Goal: Book appointment/travel/reservation

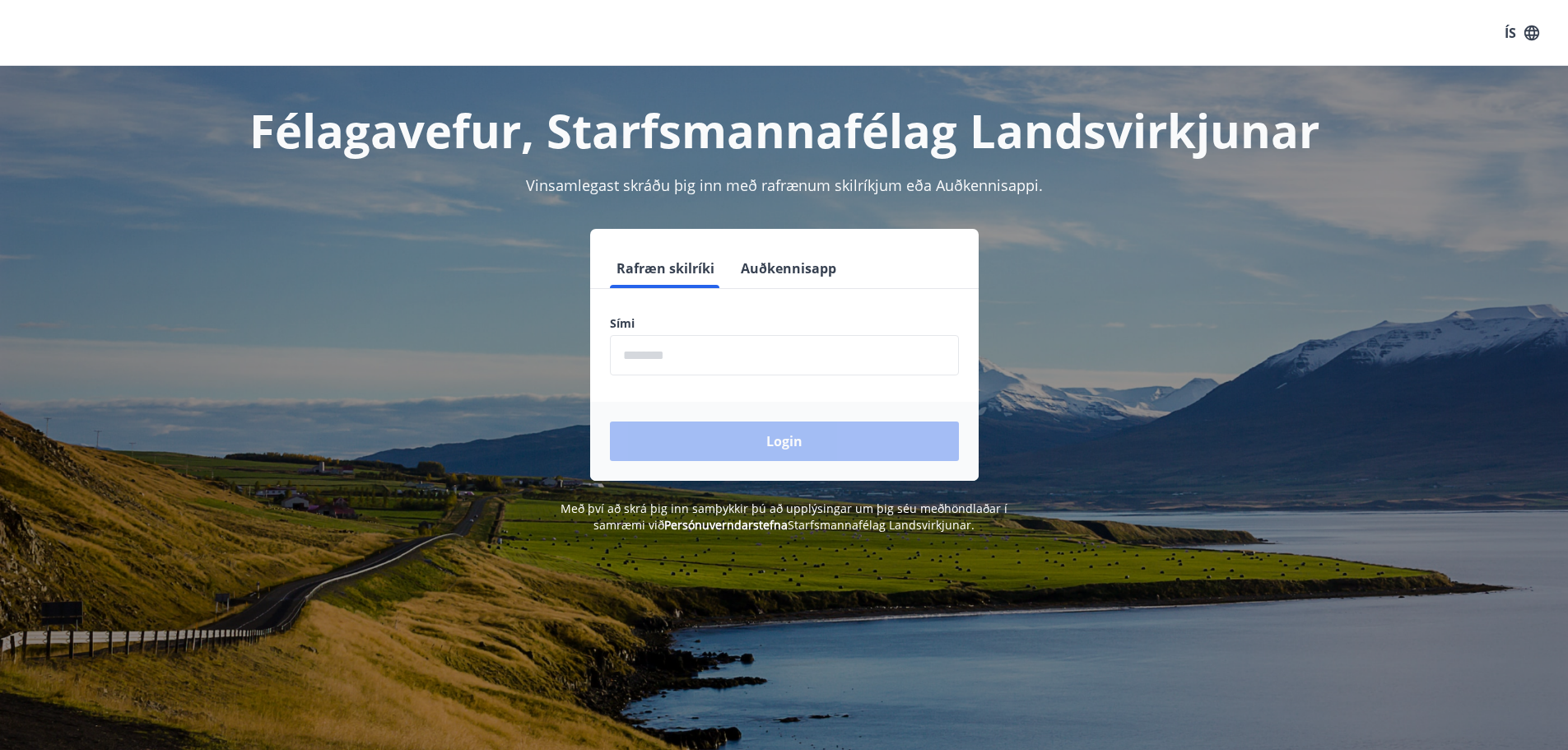
click at [704, 359] on input "phone" at bounding box center [784, 356] width 349 height 40
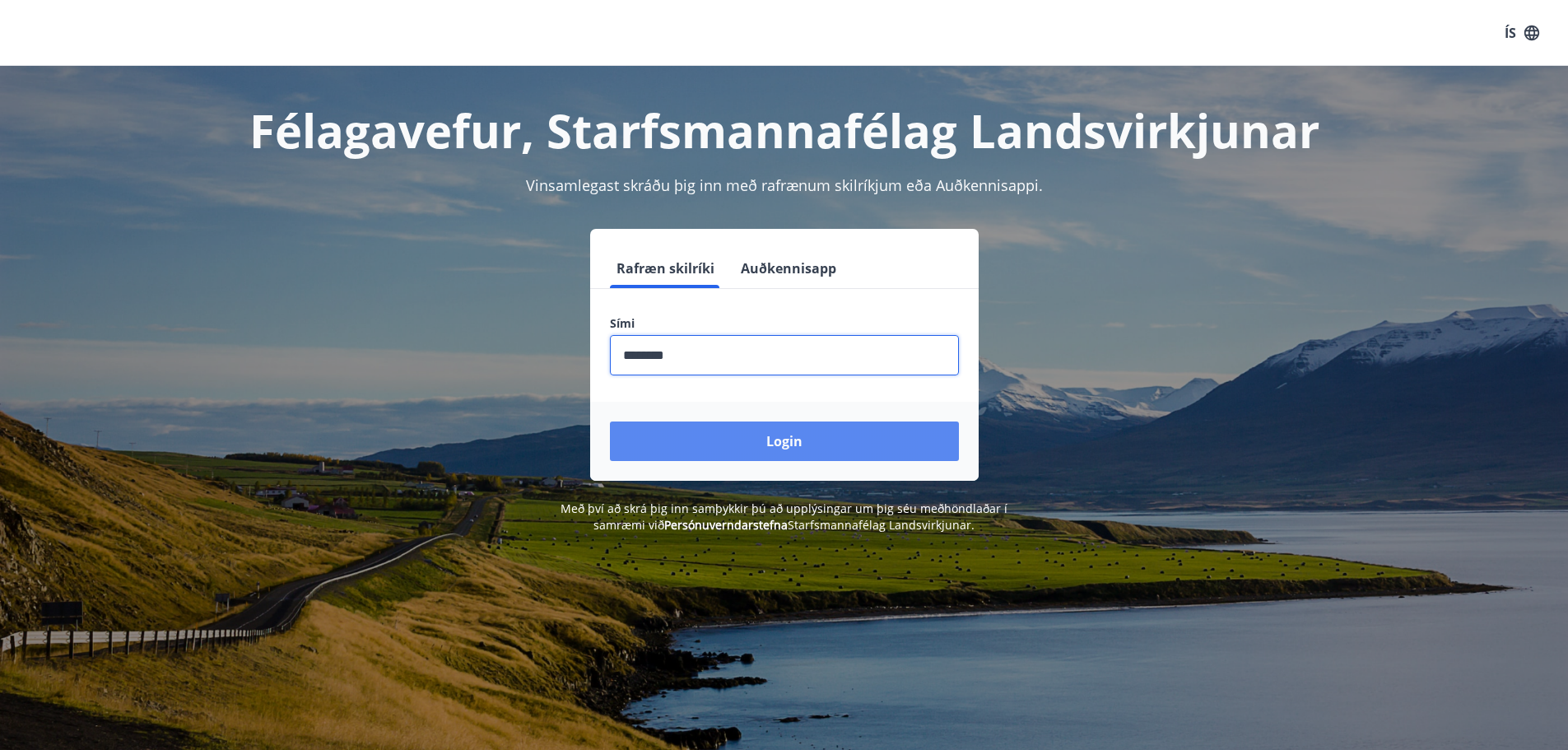
type input "********"
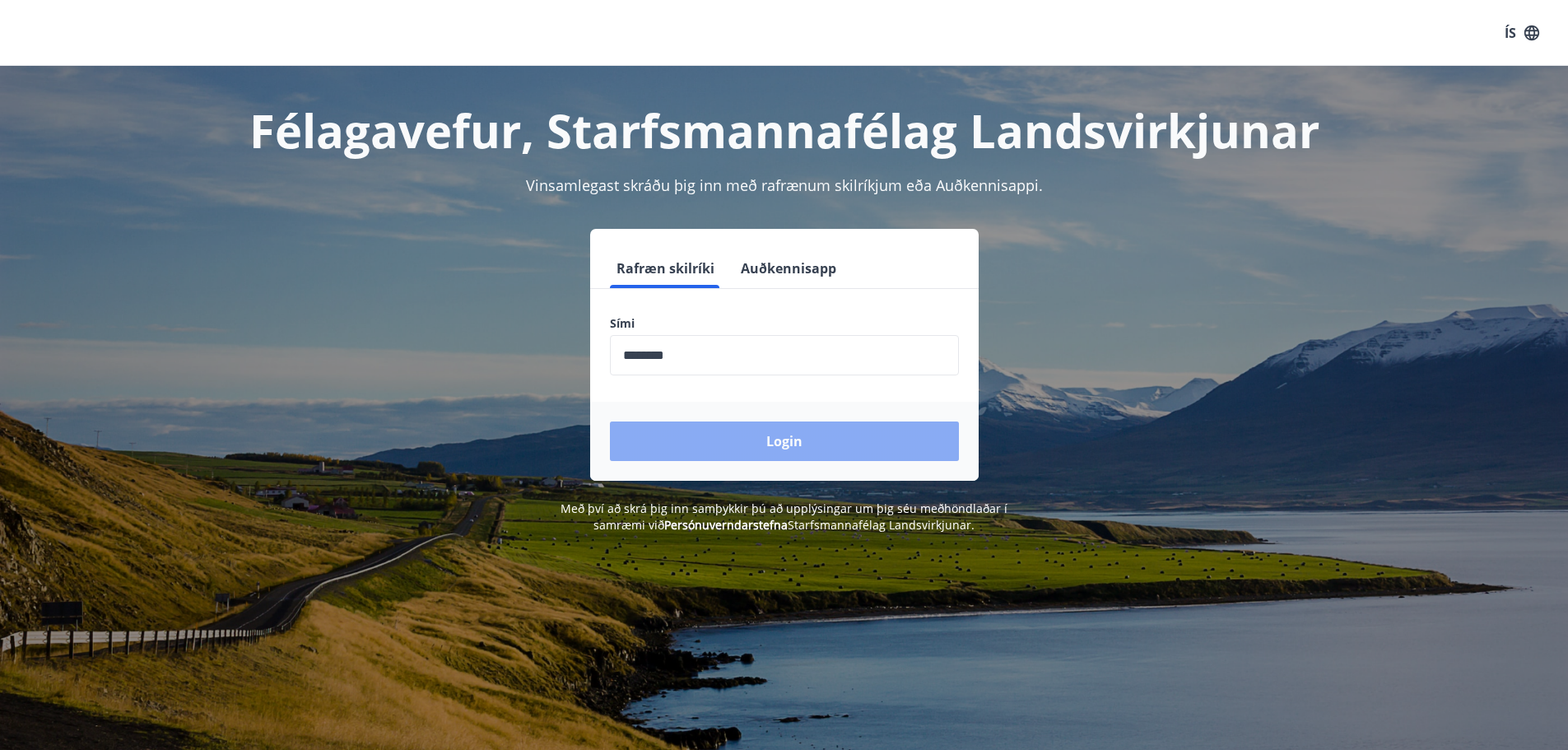
click at [809, 448] on button "Login" at bounding box center [784, 441] width 349 height 40
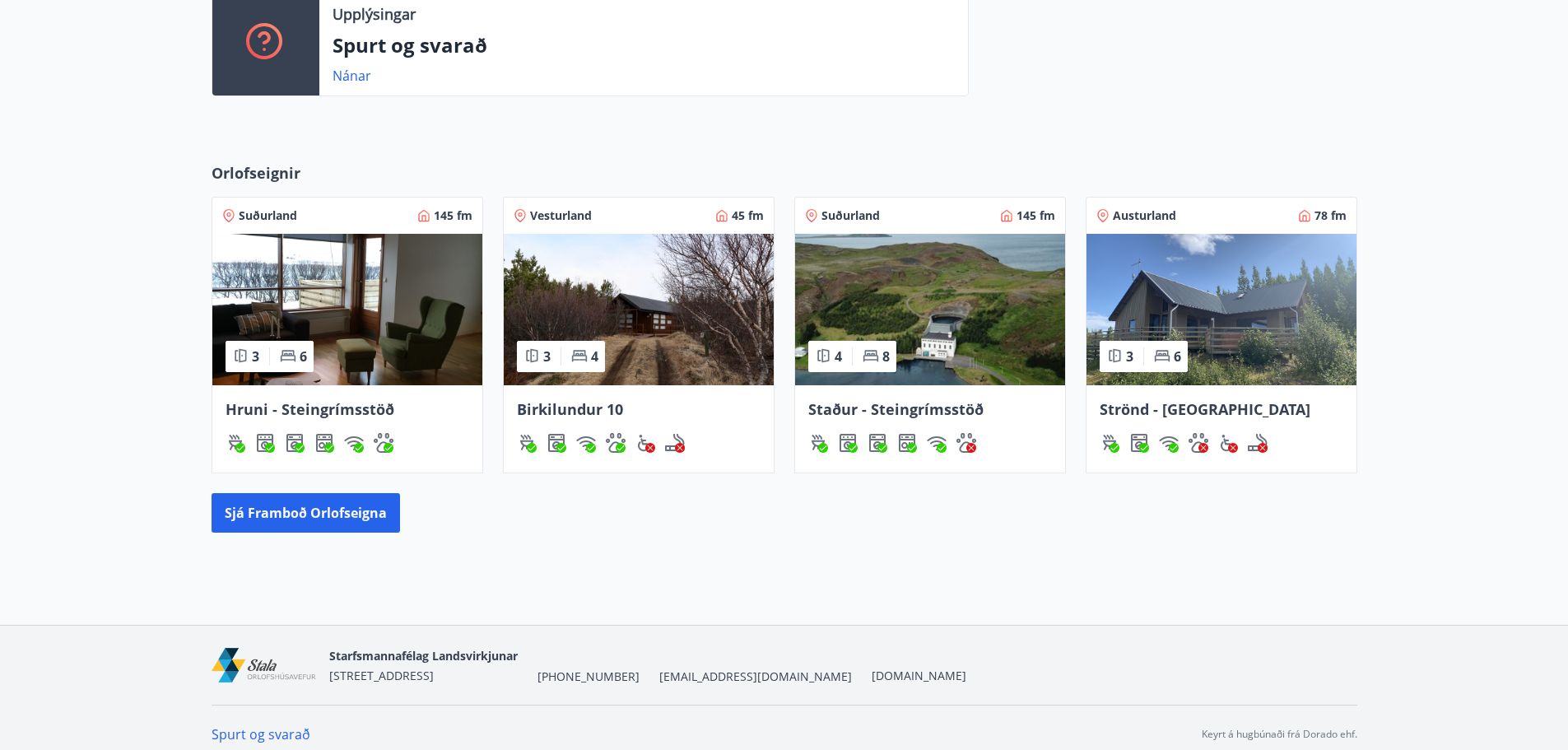
scroll to position [607, 0]
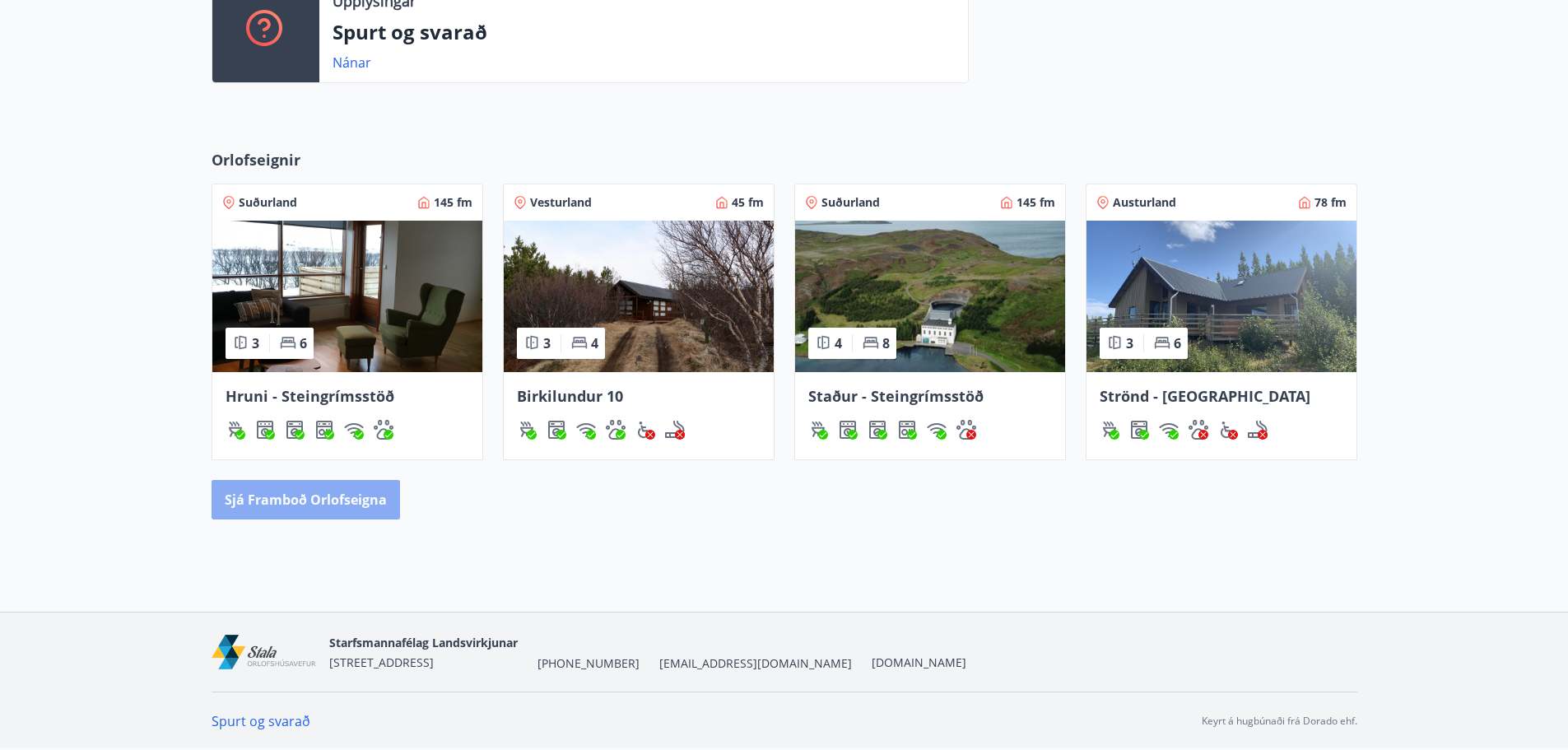
click at [322, 501] on button "Sjá framboð orlofseigna" at bounding box center [306, 500] width 188 height 40
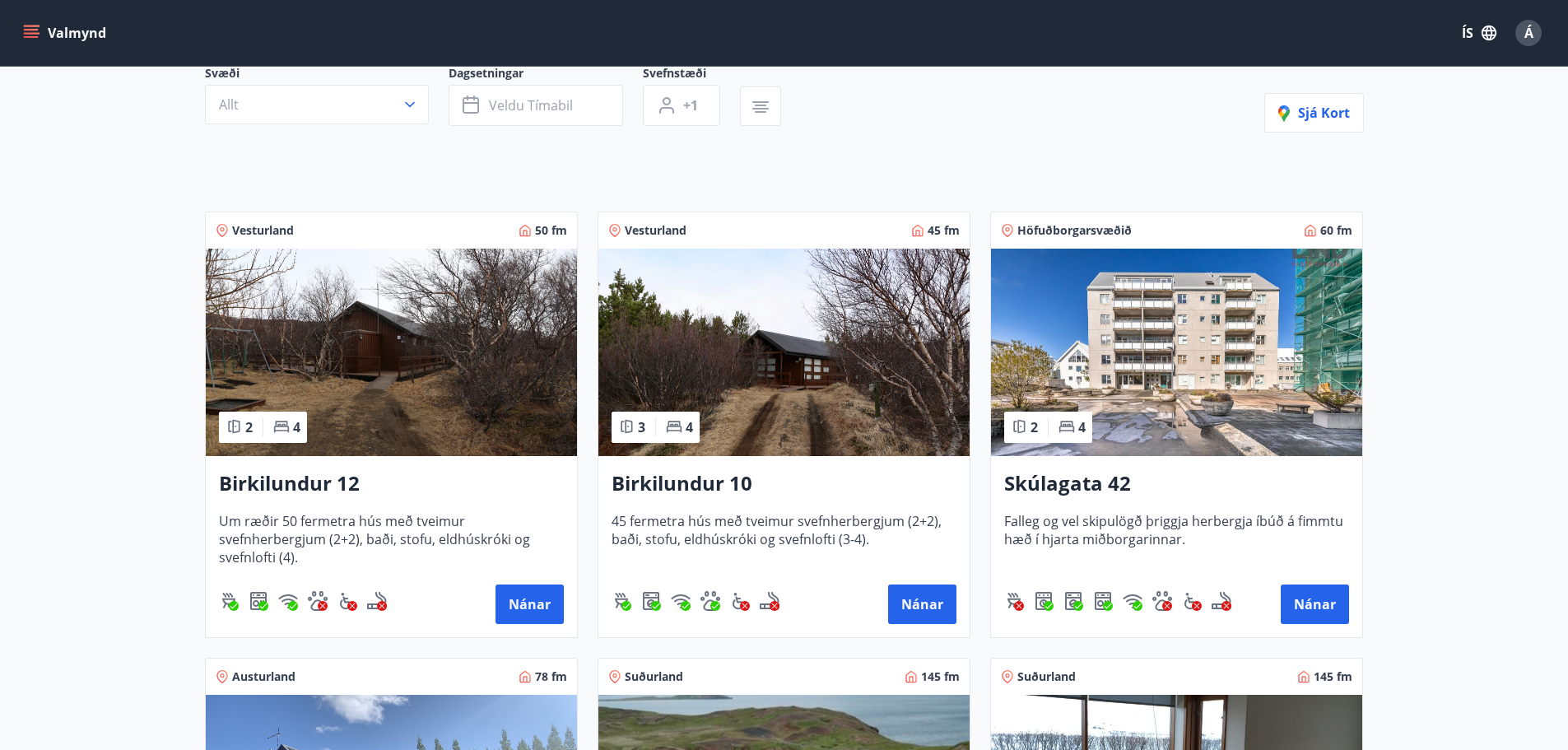
scroll to position [164, 0]
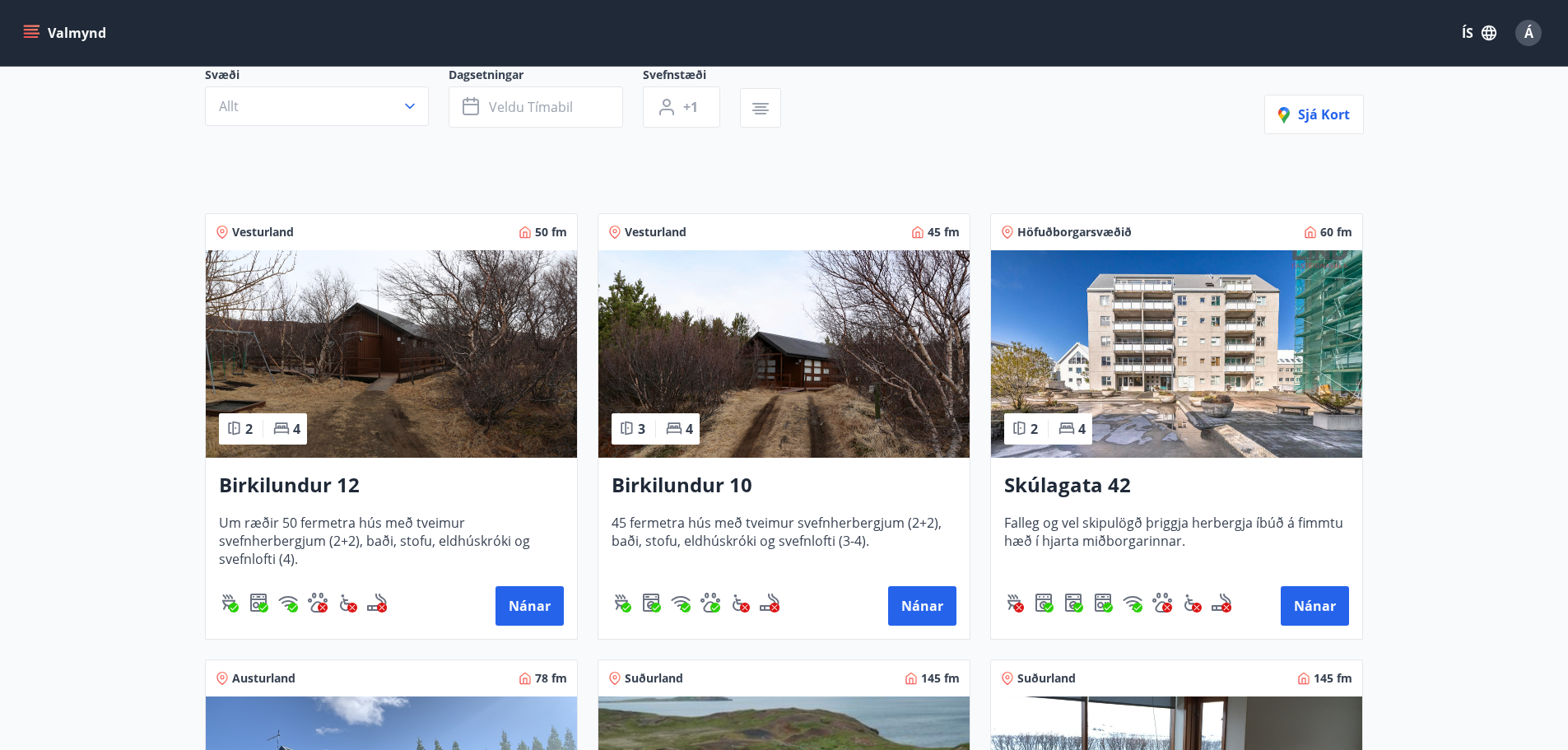
click at [832, 371] on img at bounding box center [784, 354] width 372 height 207
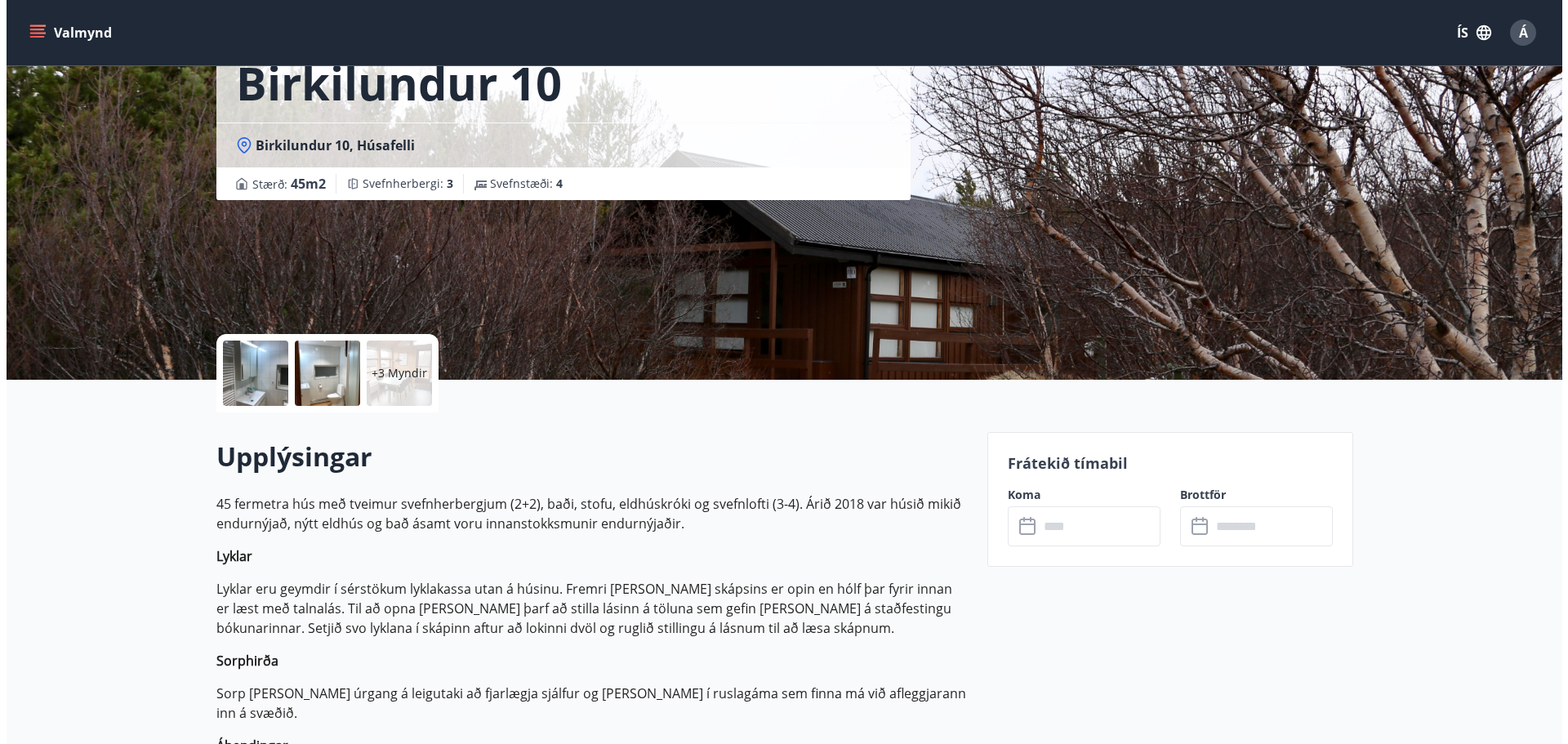
scroll to position [82, 0]
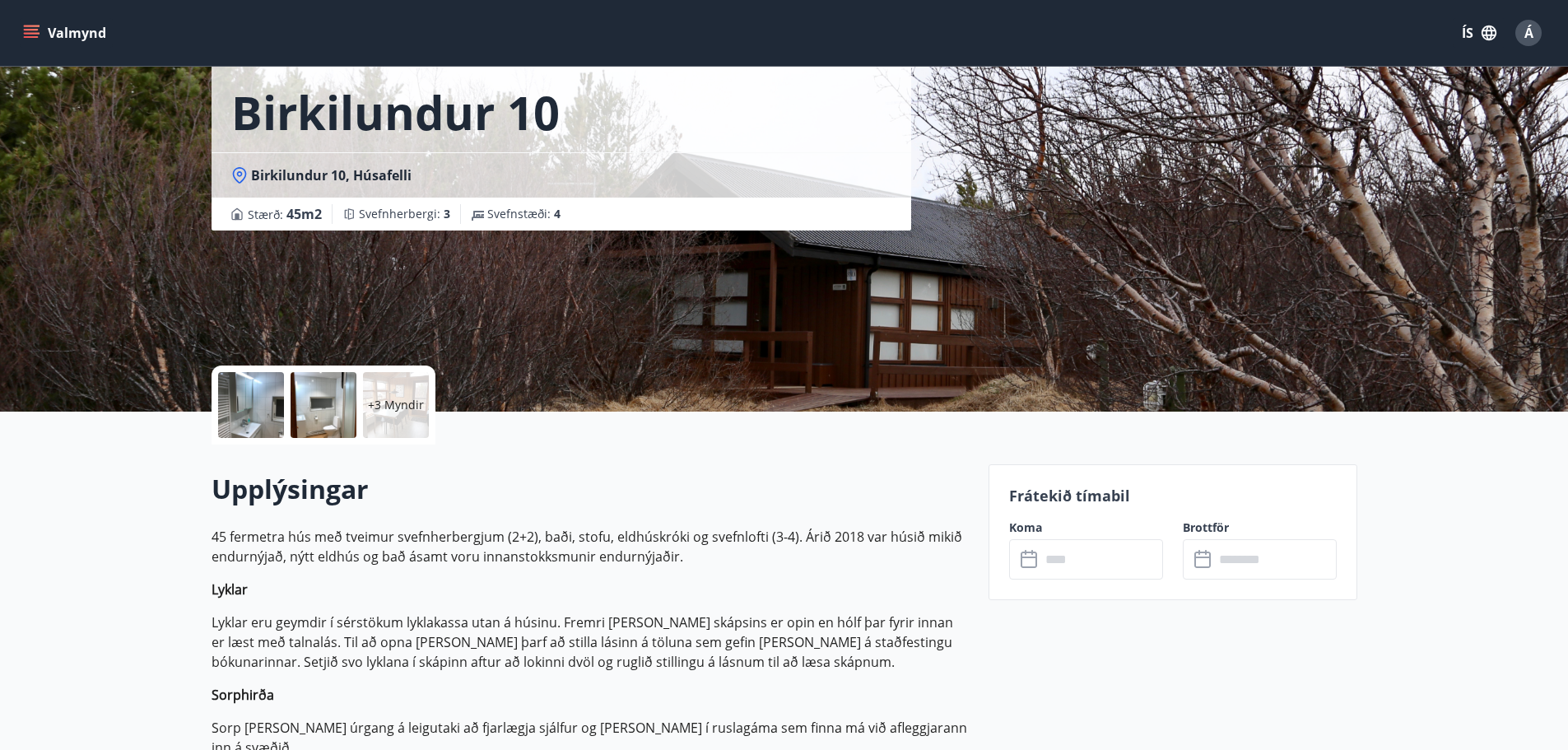
click at [409, 409] on p "+3 Myndir" at bounding box center [395, 404] width 56 height 16
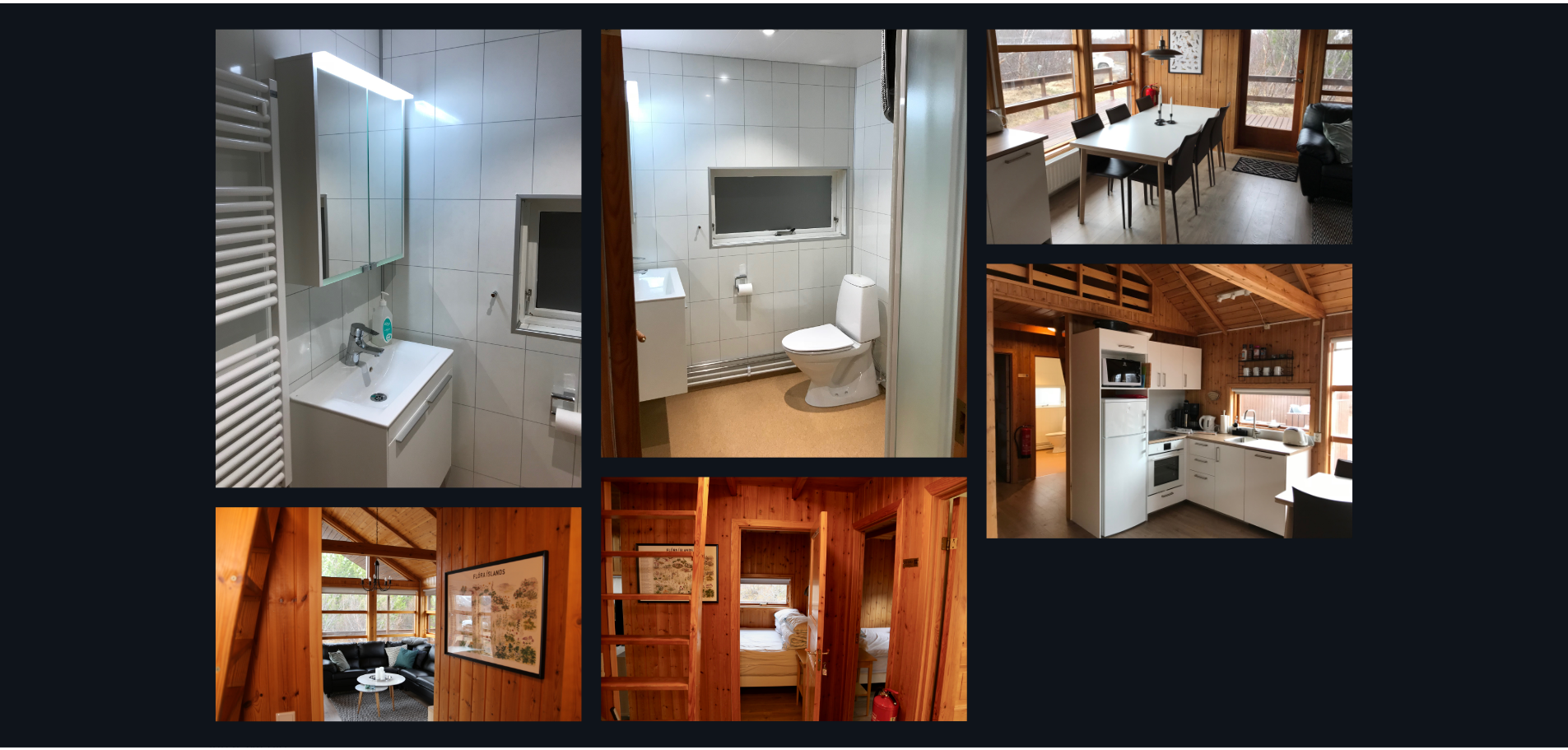
scroll to position [428, 0]
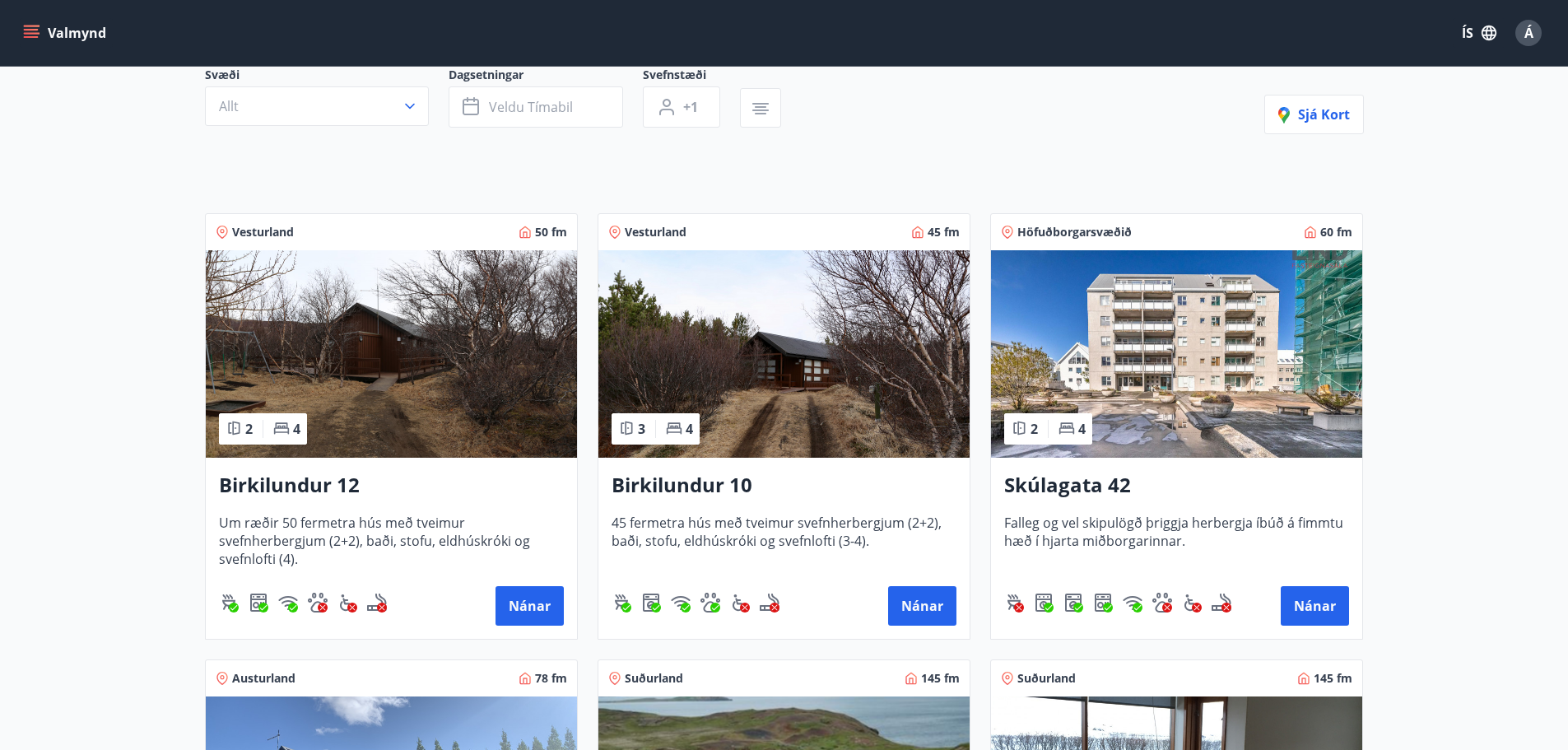
click at [299, 490] on h3 "Birkilundur 12" at bounding box center [391, 485] width 345 height 29
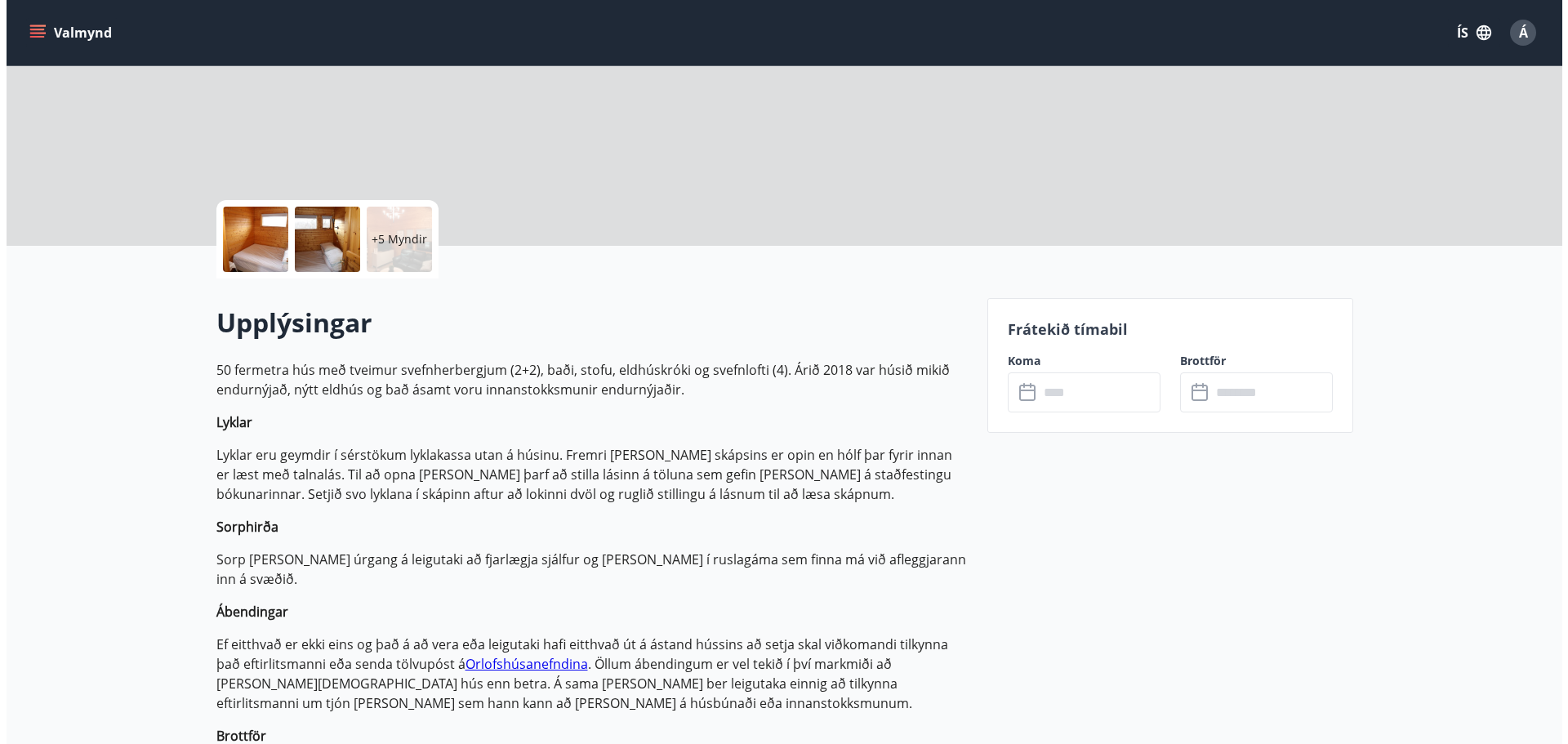
scroll to position [245, 0]
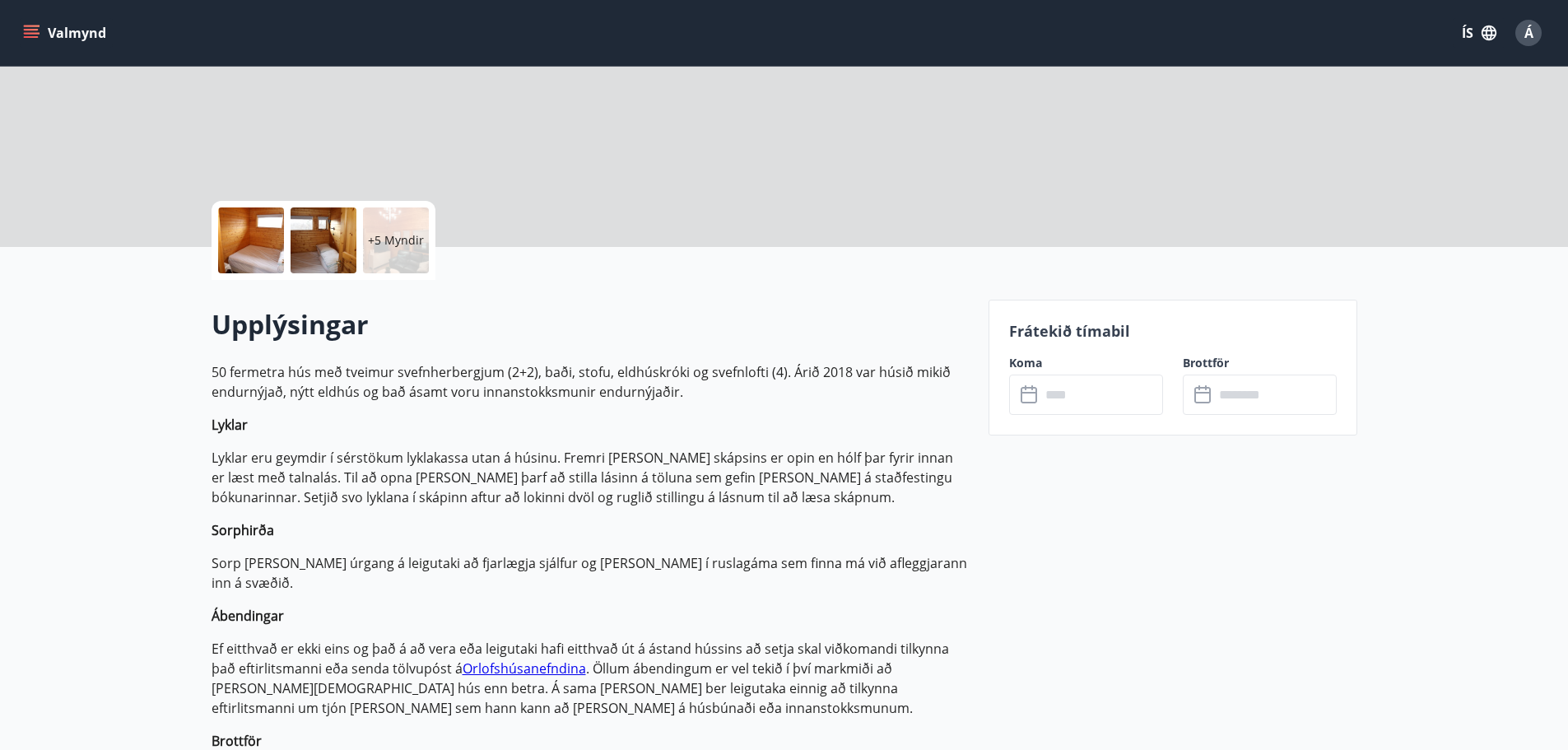
click at [409, 234] on p "+5 Myndir" at bounding box center [395, 240] width 56 height 16
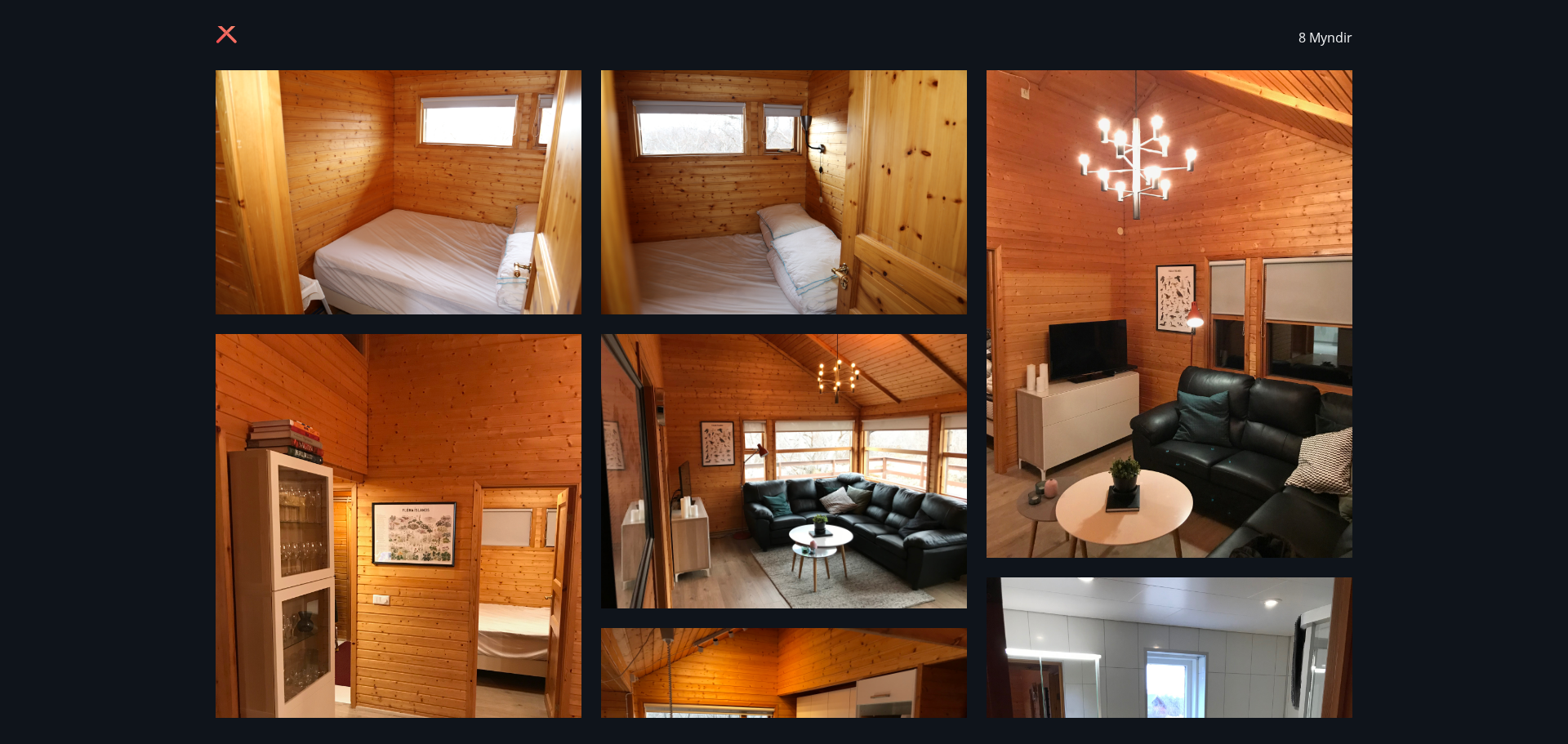
scroll to position [0, 0]
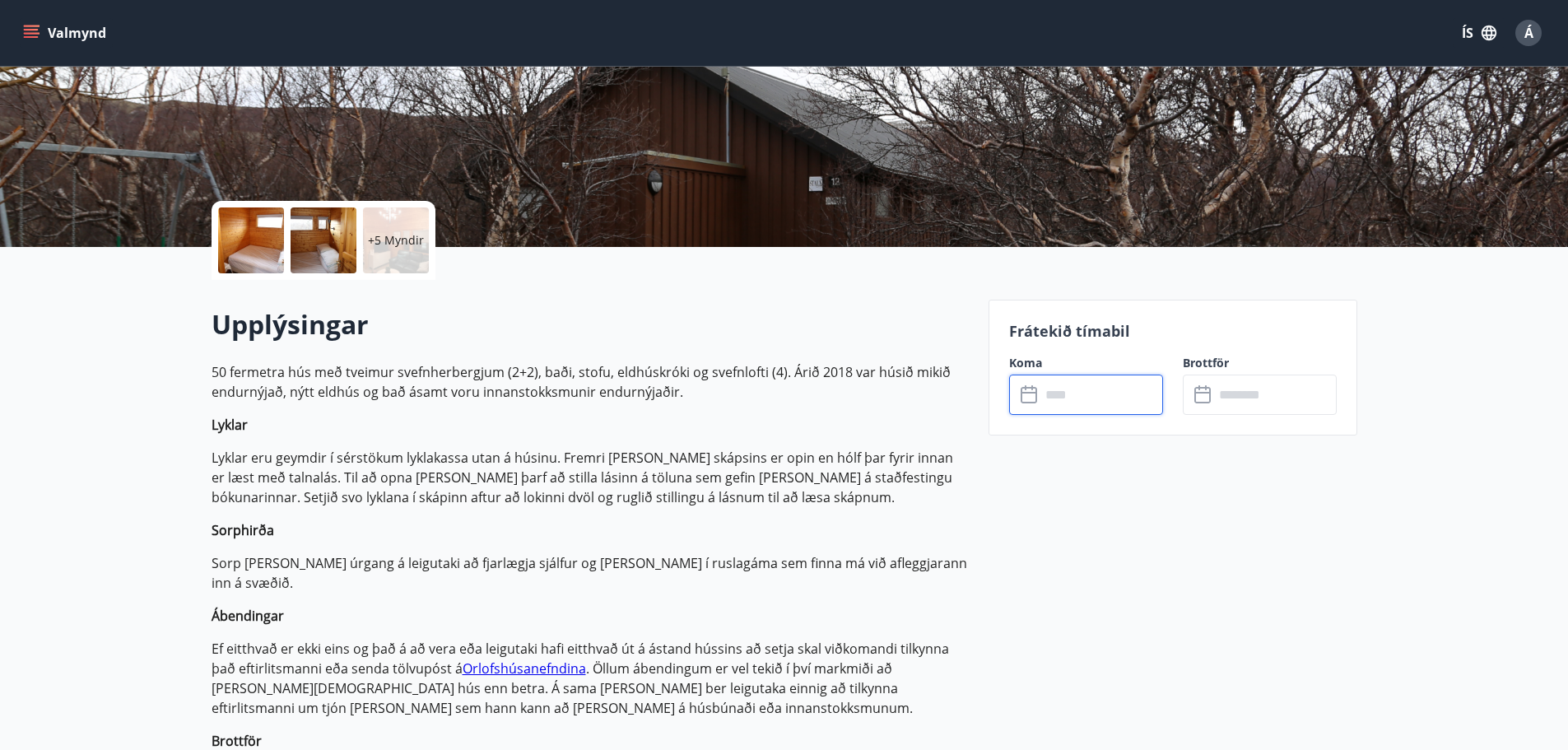
click at [1073, 405] on input "text" at bounding box center [1101, 394] width 123 height 40
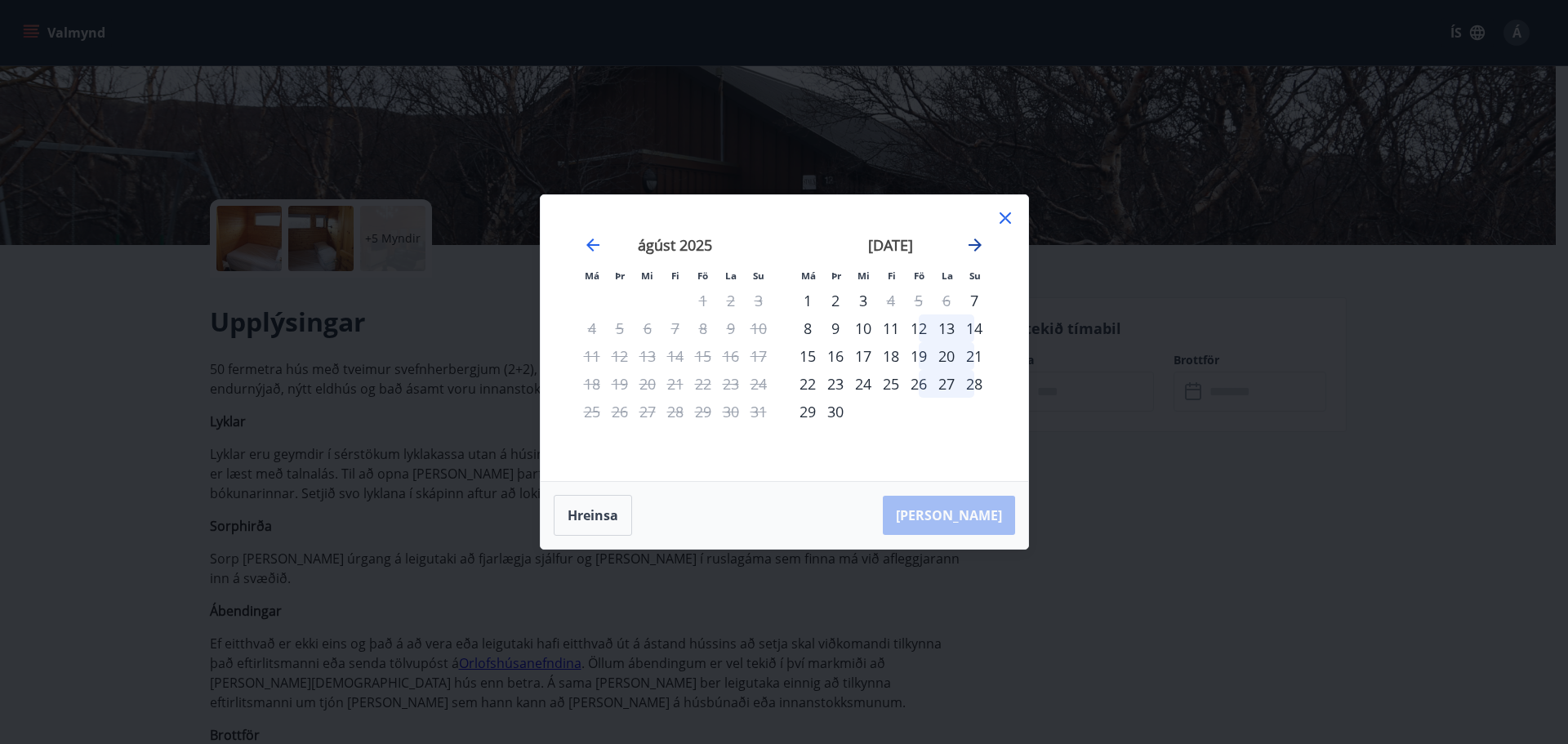
click at [980, 248] on icon "Move forward to switch to the next month." at bounding box center [975, 244] width 20 height 20
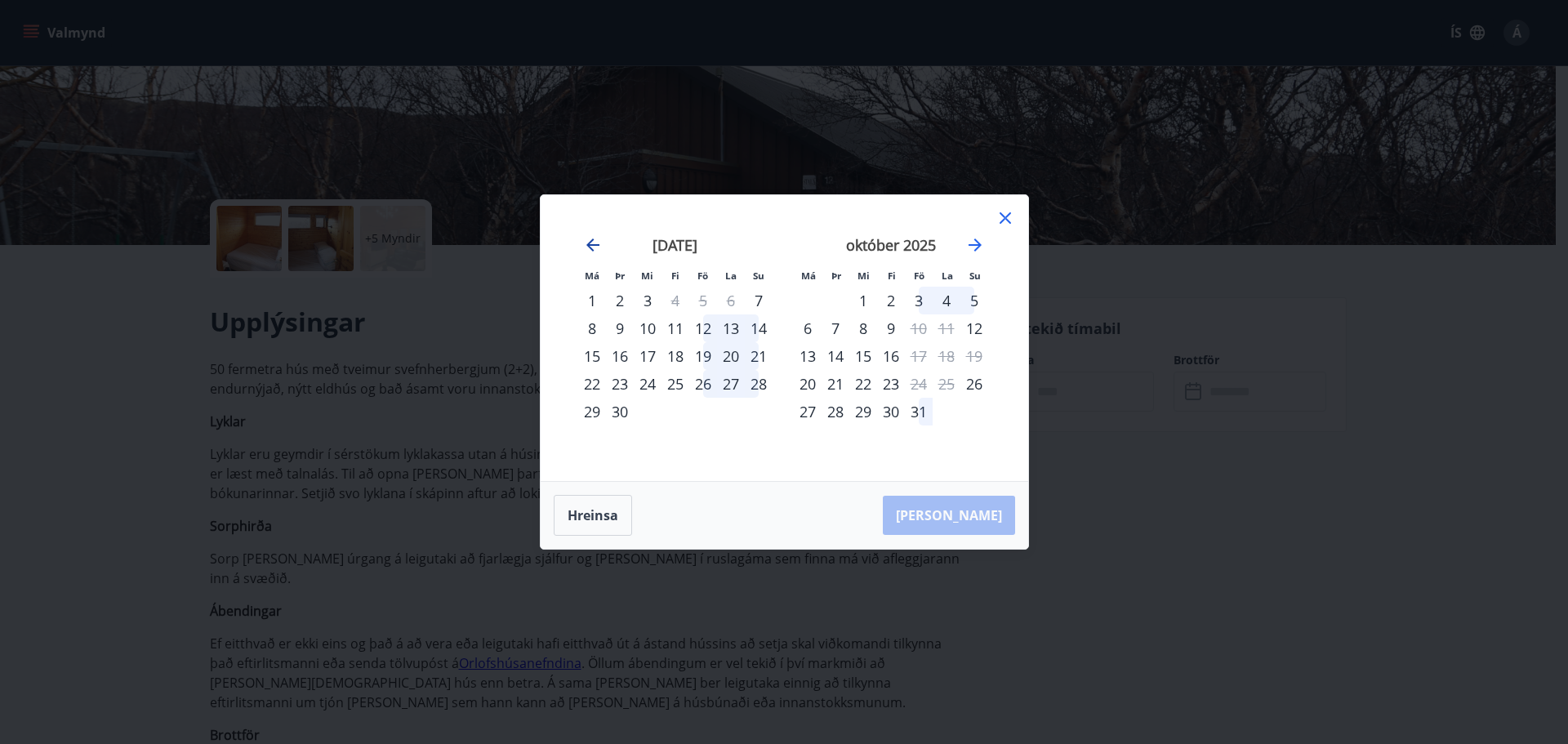
click at [590, 240] on icon "Move backward to switch to the previous month." at bounding box center [592, 244] width 20 height 20
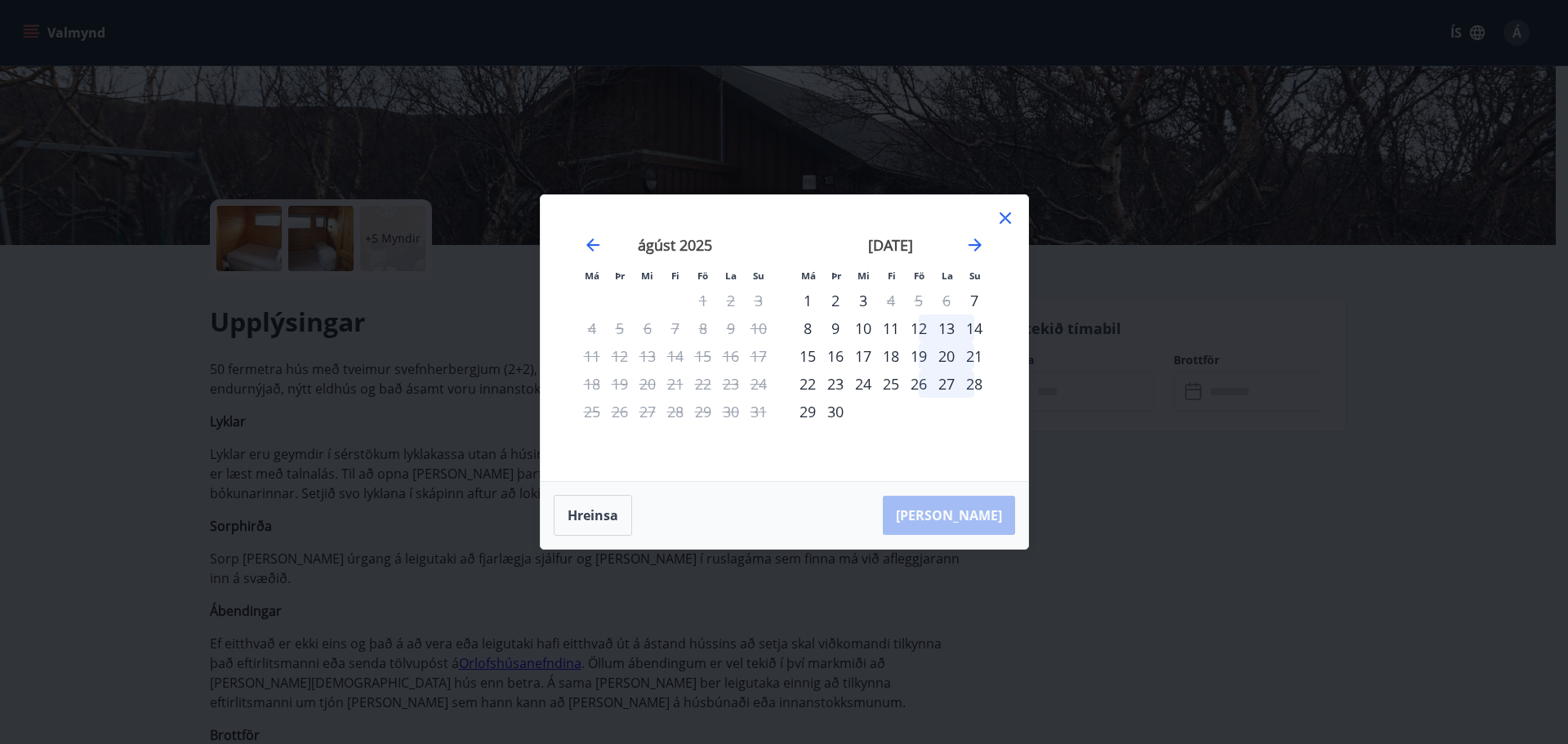
click at [1008, 217] on icon at bounding box center [1005, 218] width 20 height 20
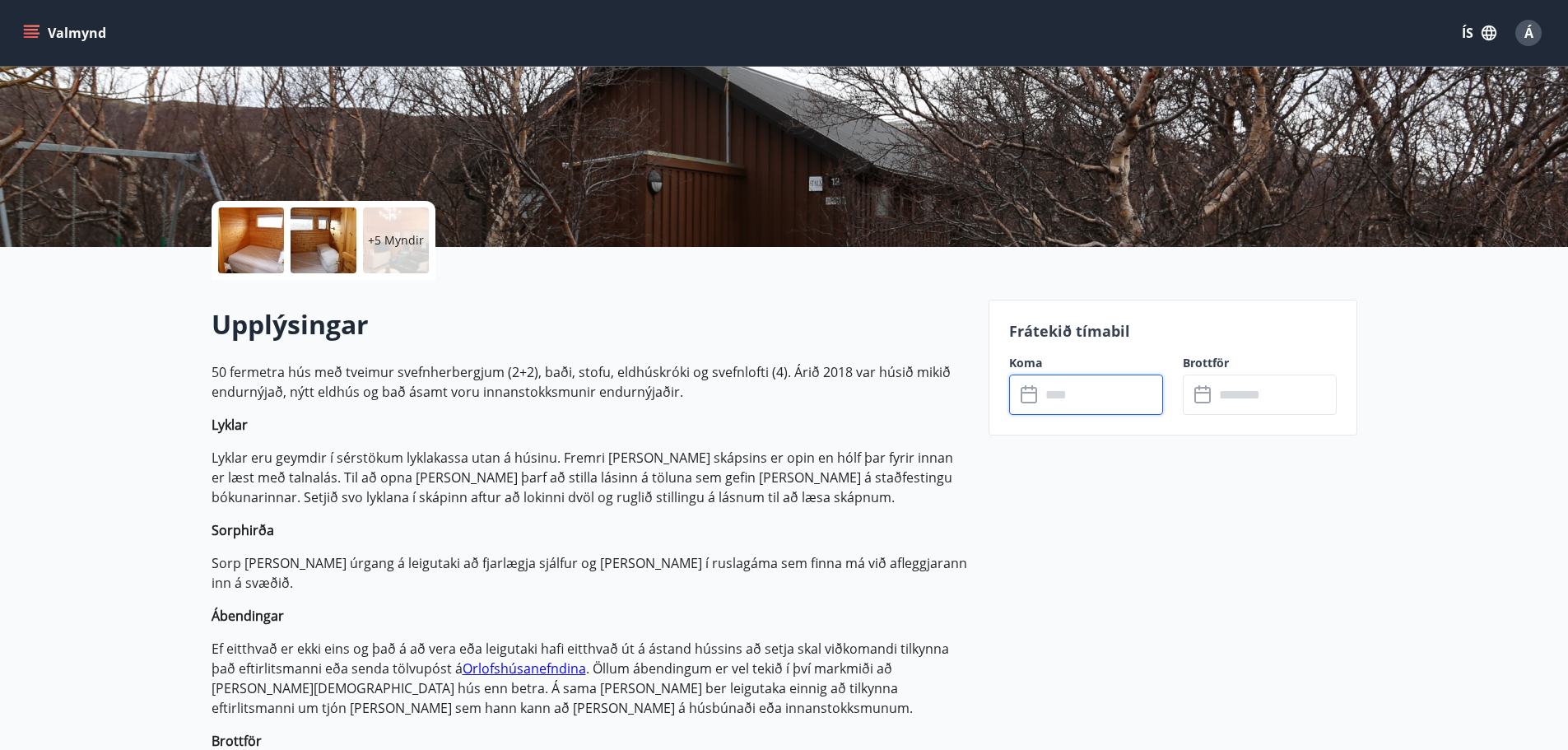
click at [402, 250] on div "+5 Myndir" at bounding box center [395, 240] width 66 height 66
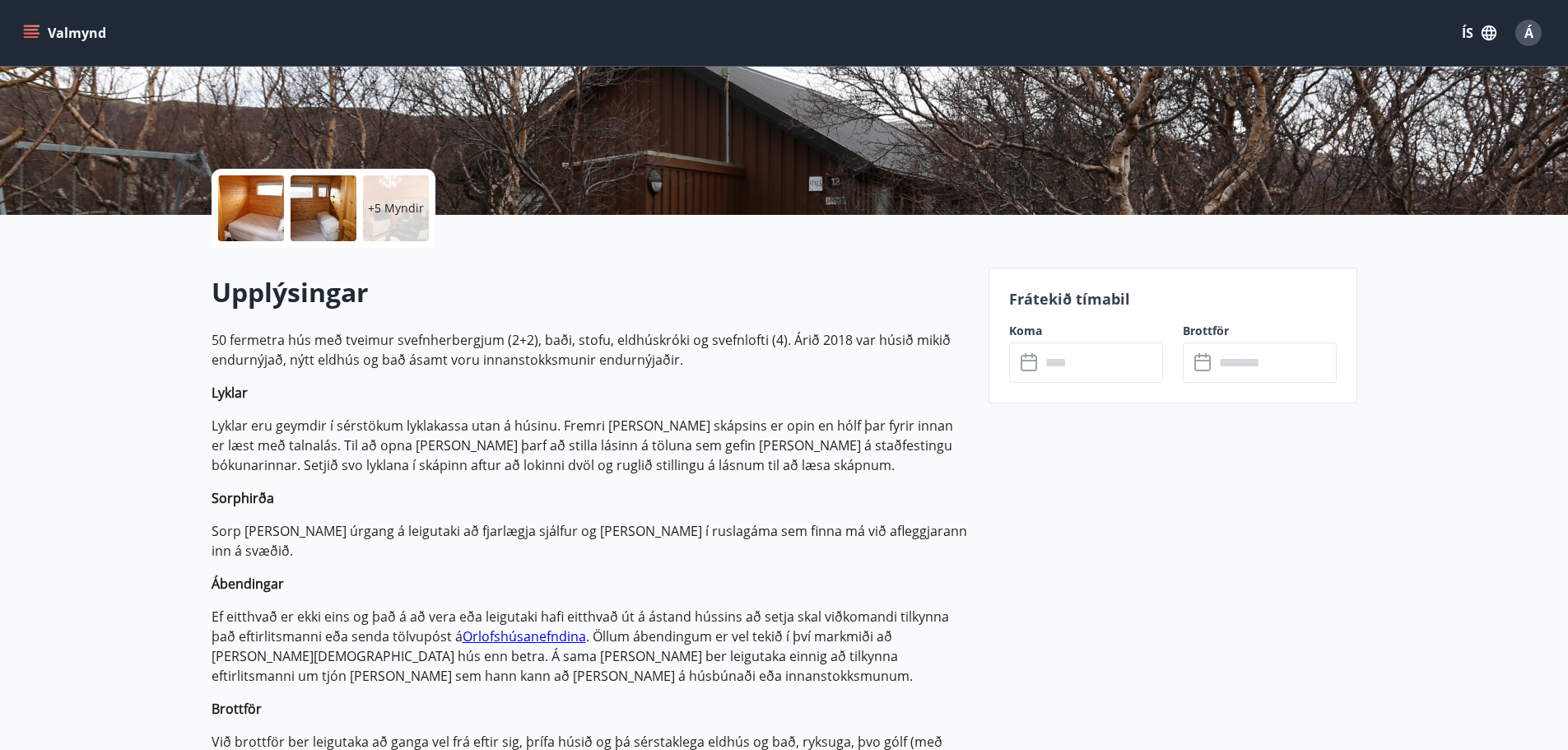
scroll to position [329, 0]
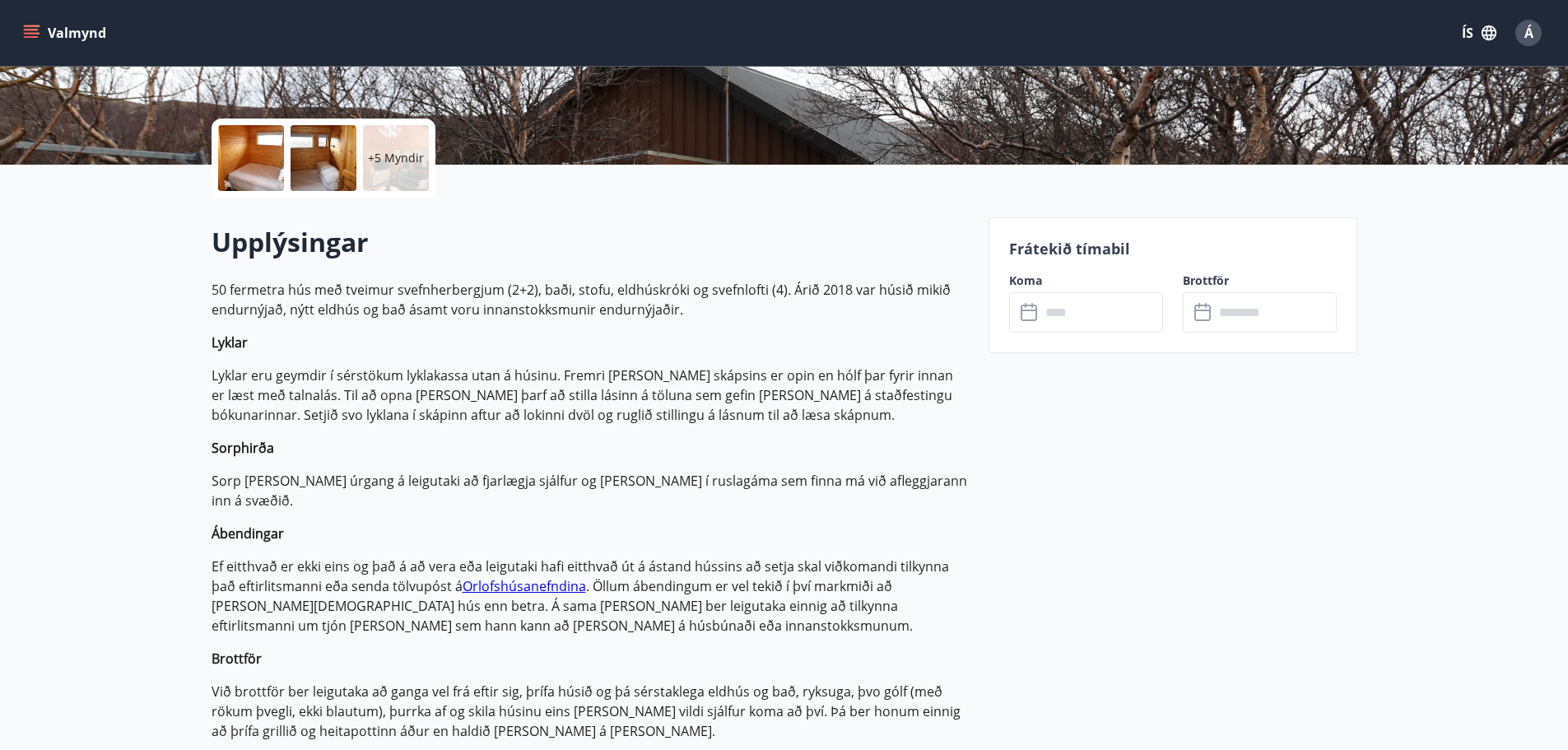
click at [1102, 316] on input "text" at bounding box center [1101, 312] width 123 height 40
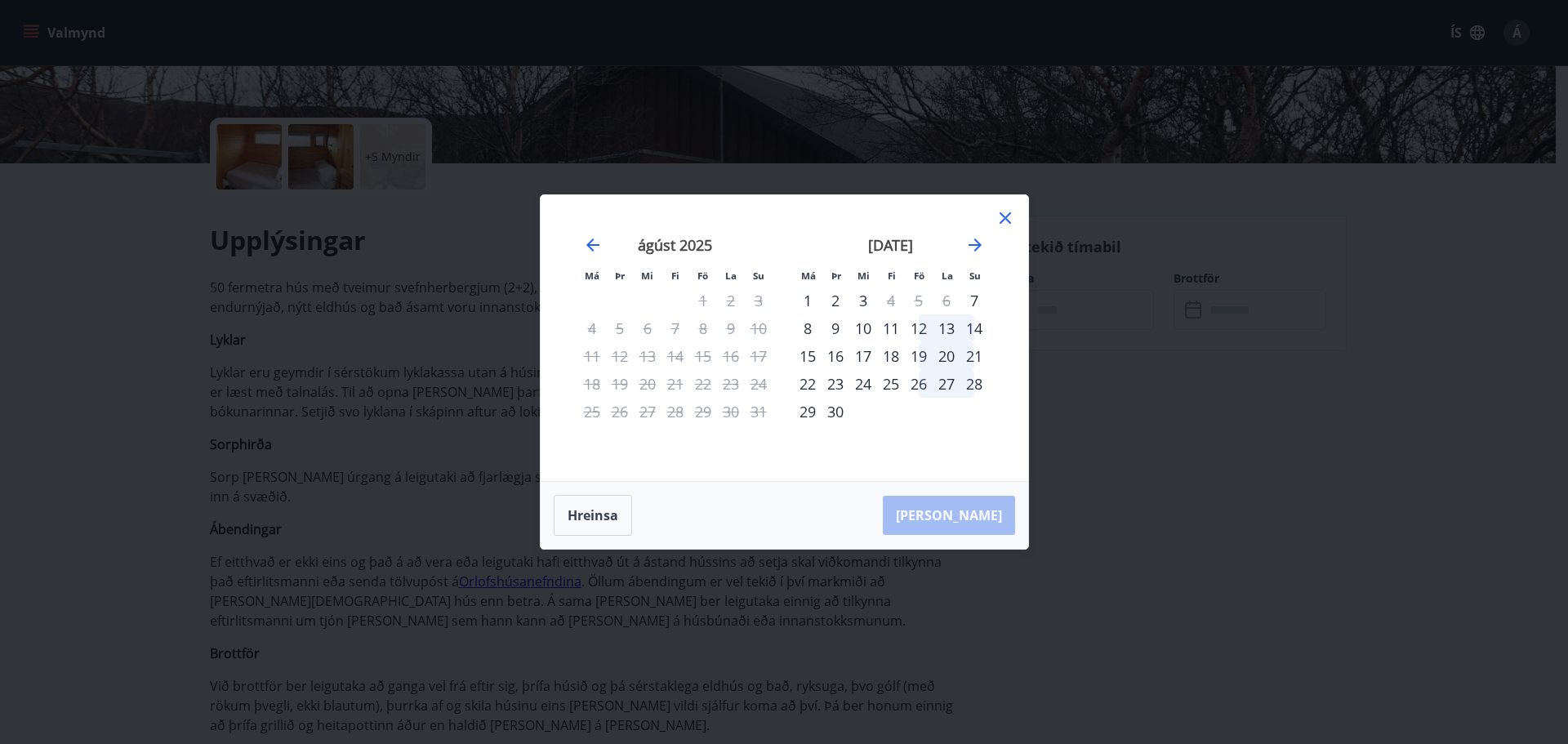
click at [920, 355] on div "19" at bounding box center [918, 355] width 27 height 27
click at [980, 353] on div "21" at bounding box center [974, 355] width 27 height 27
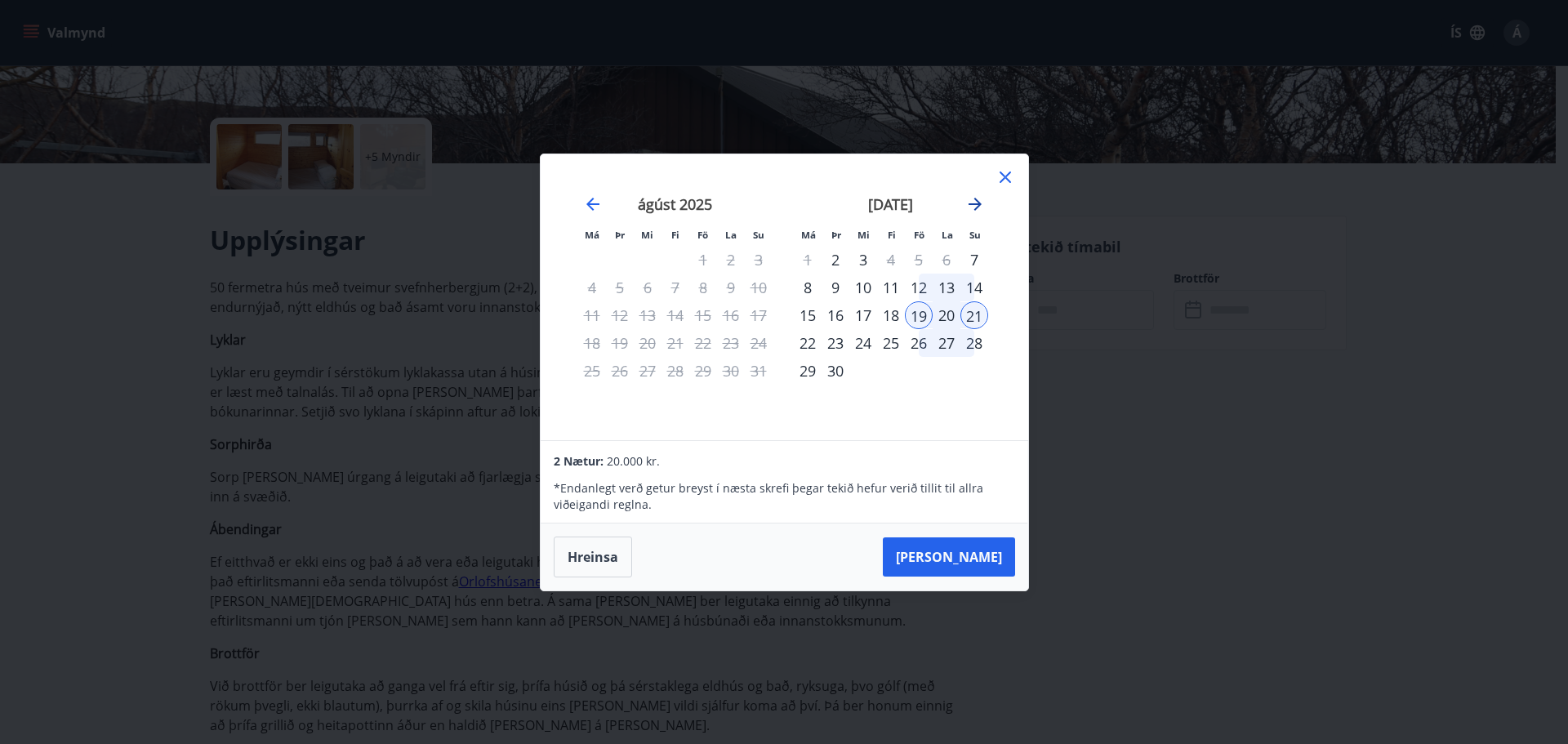
click at [984, 200] on icon "Move forward to switch to the next month." at bounding box center [975, 204] width 20 height 20
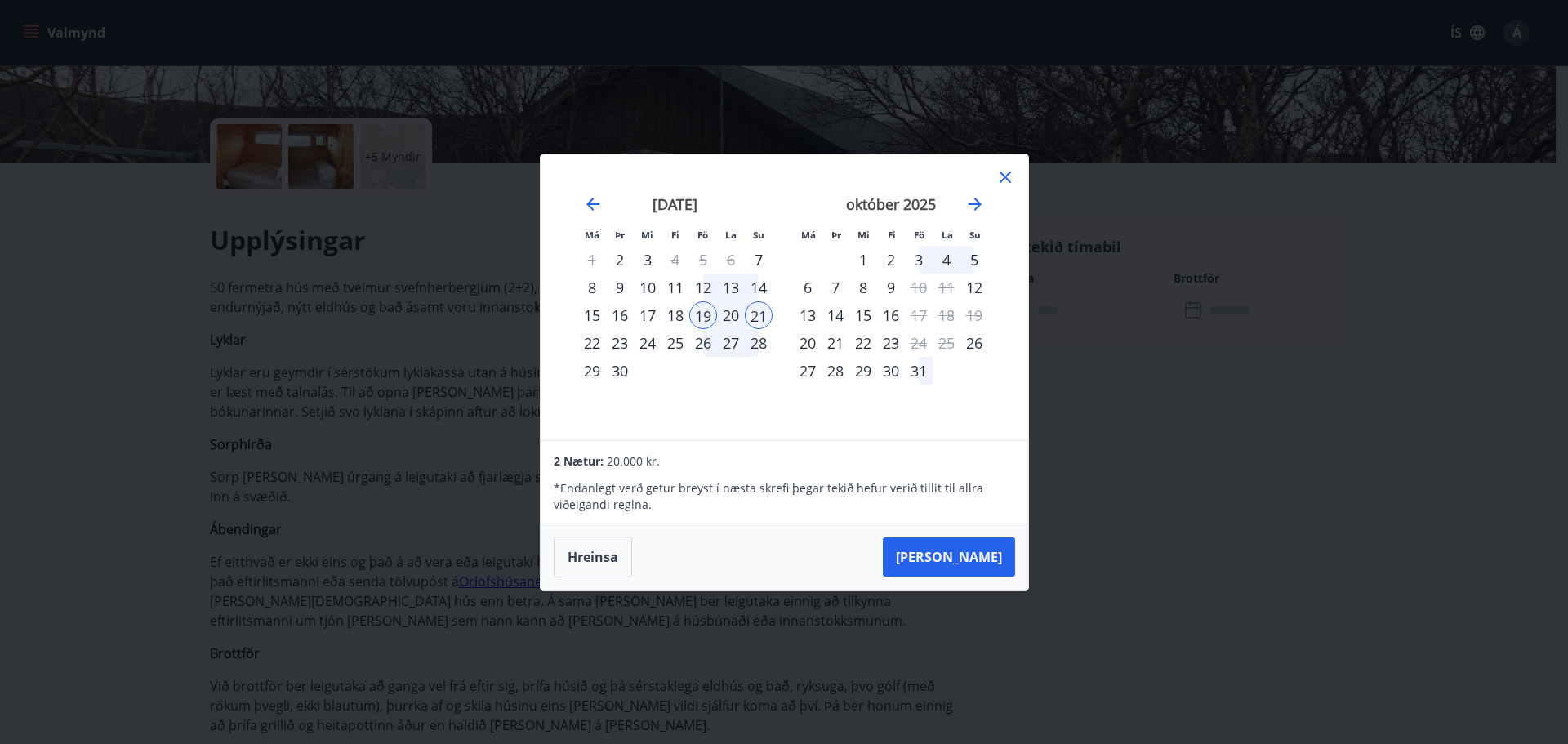
click at [1003, 173] on icon at bounding box center [1005, 177] width 20 height 20
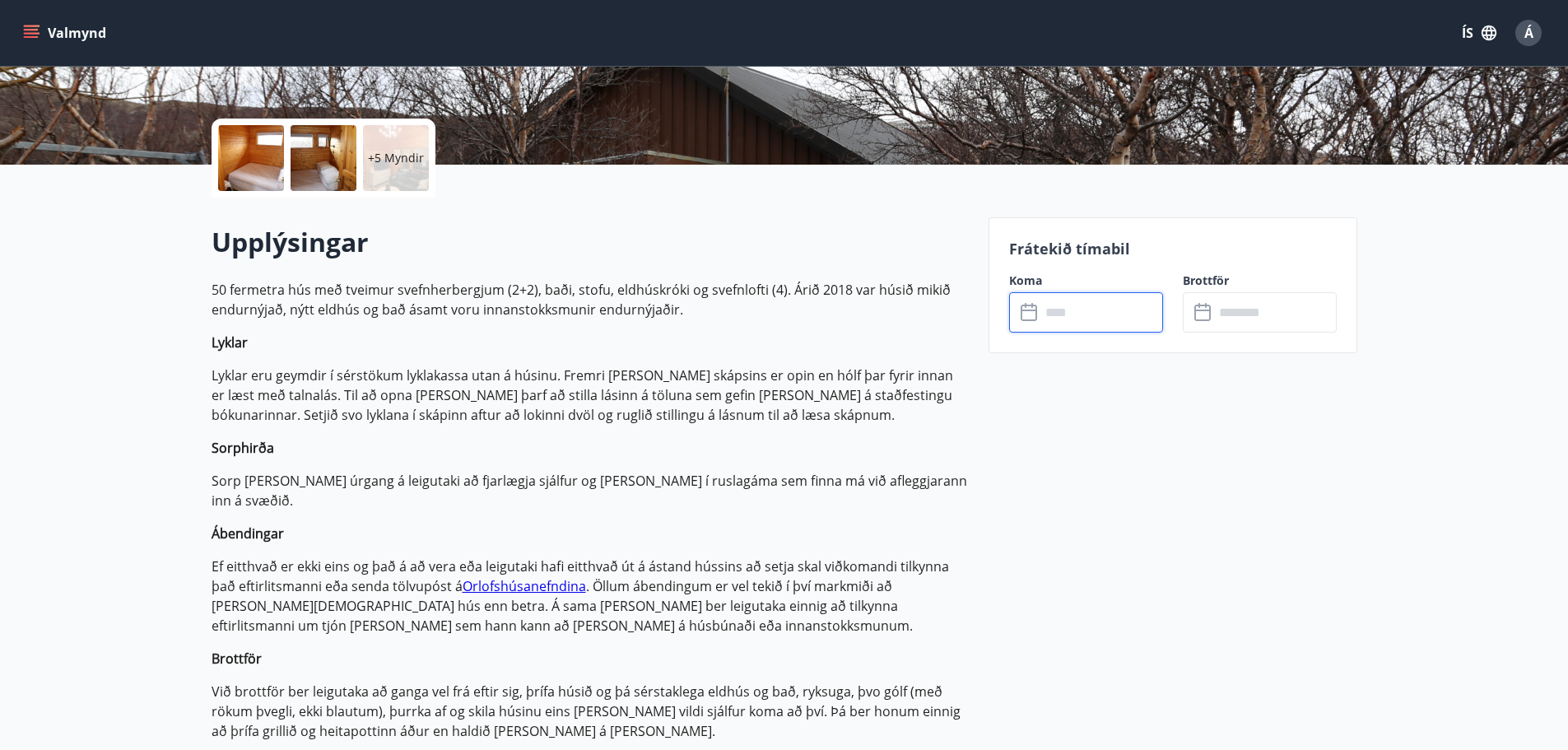
scroll to position [0, 0]
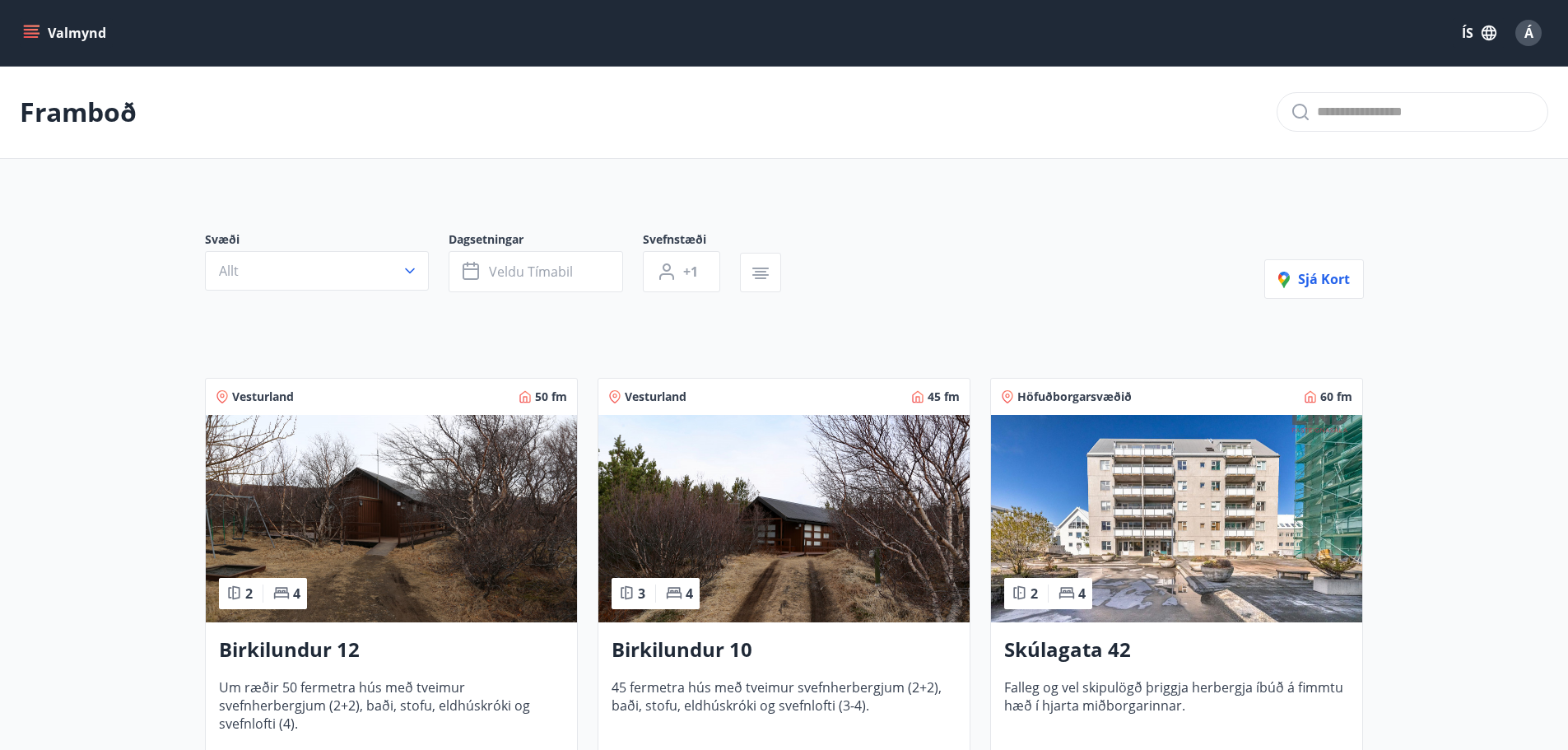
click at [726, 567] on img at bounding box center [784, 519] width 372 height 207
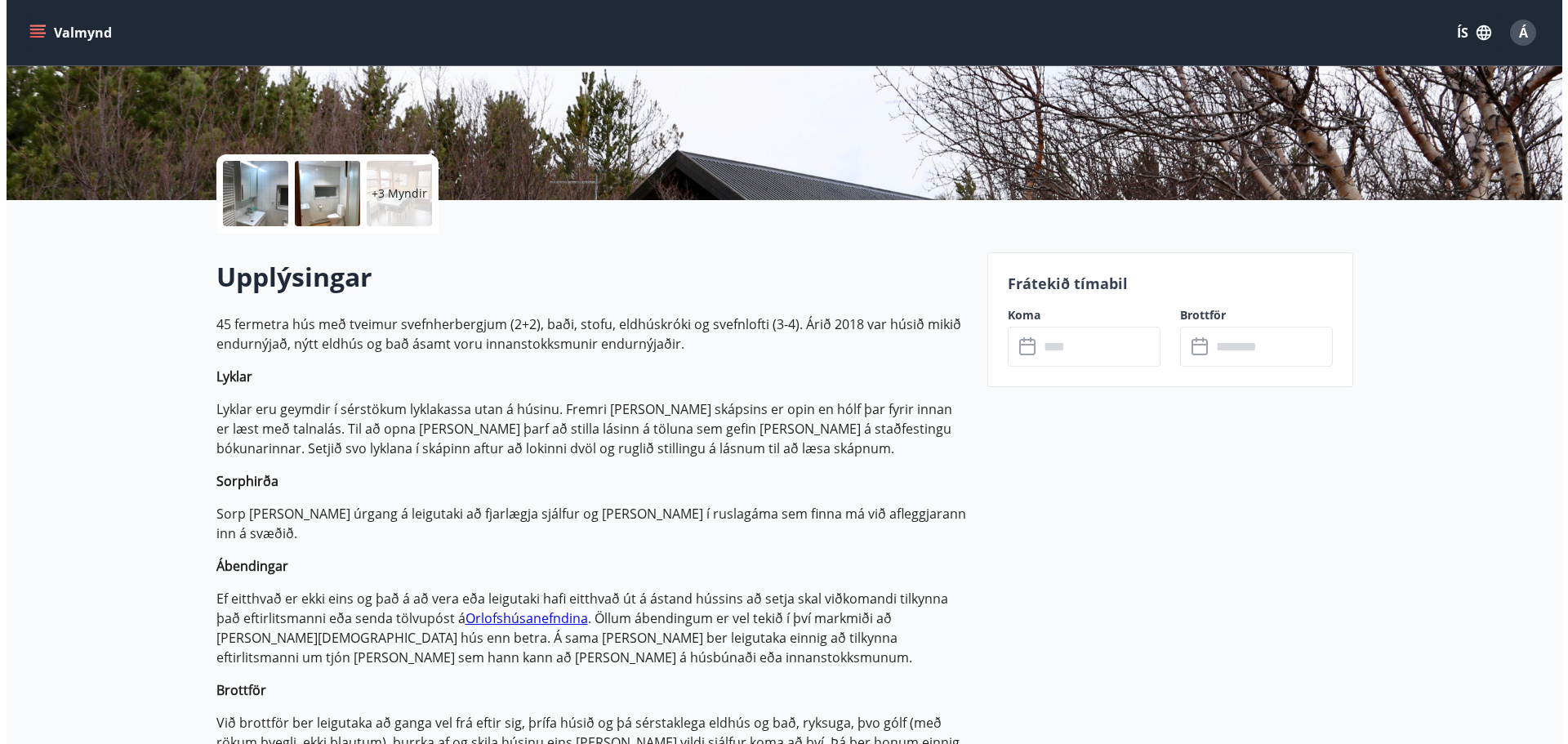
scroll to position [326, 0]
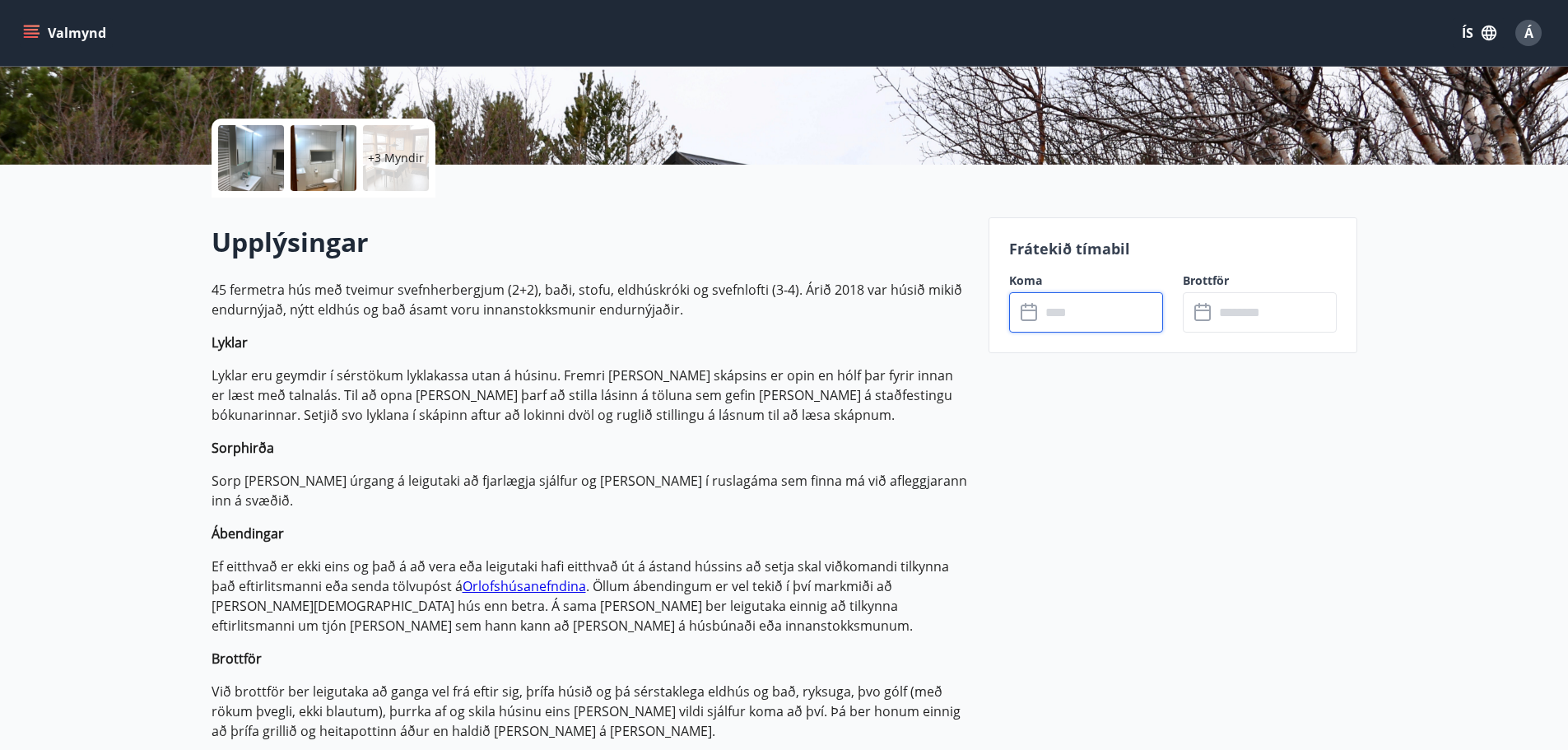
click at [1102, 306] on input "text" at bounding box center [1101, 312] width 123 height 40
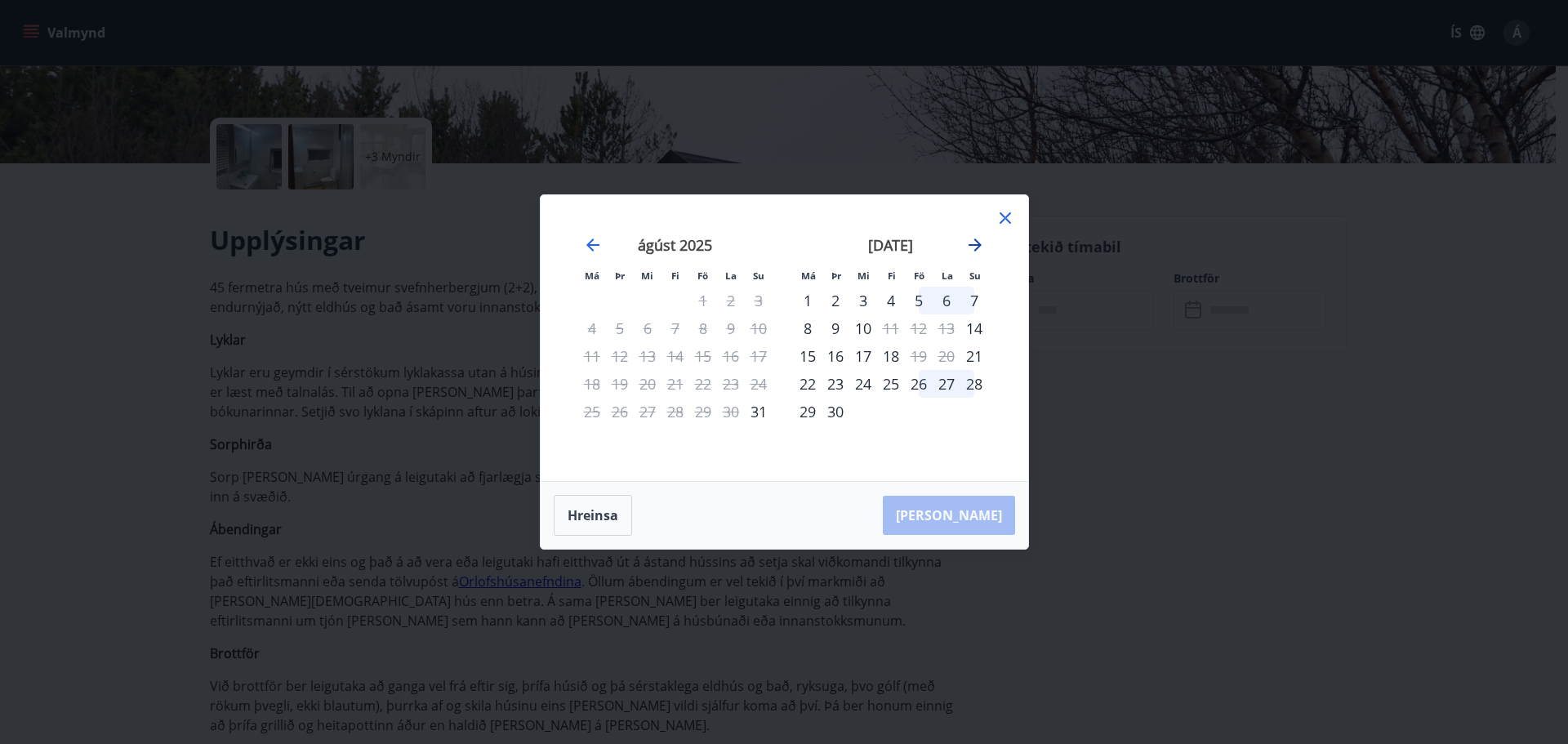
click at [975, 244] on icon "Move forward to switch to the next month." at bounding box center [975, 245] width 13 height 13
click at [1013, 218] on icon at bounding box center [1005, 218] width 20 height 20
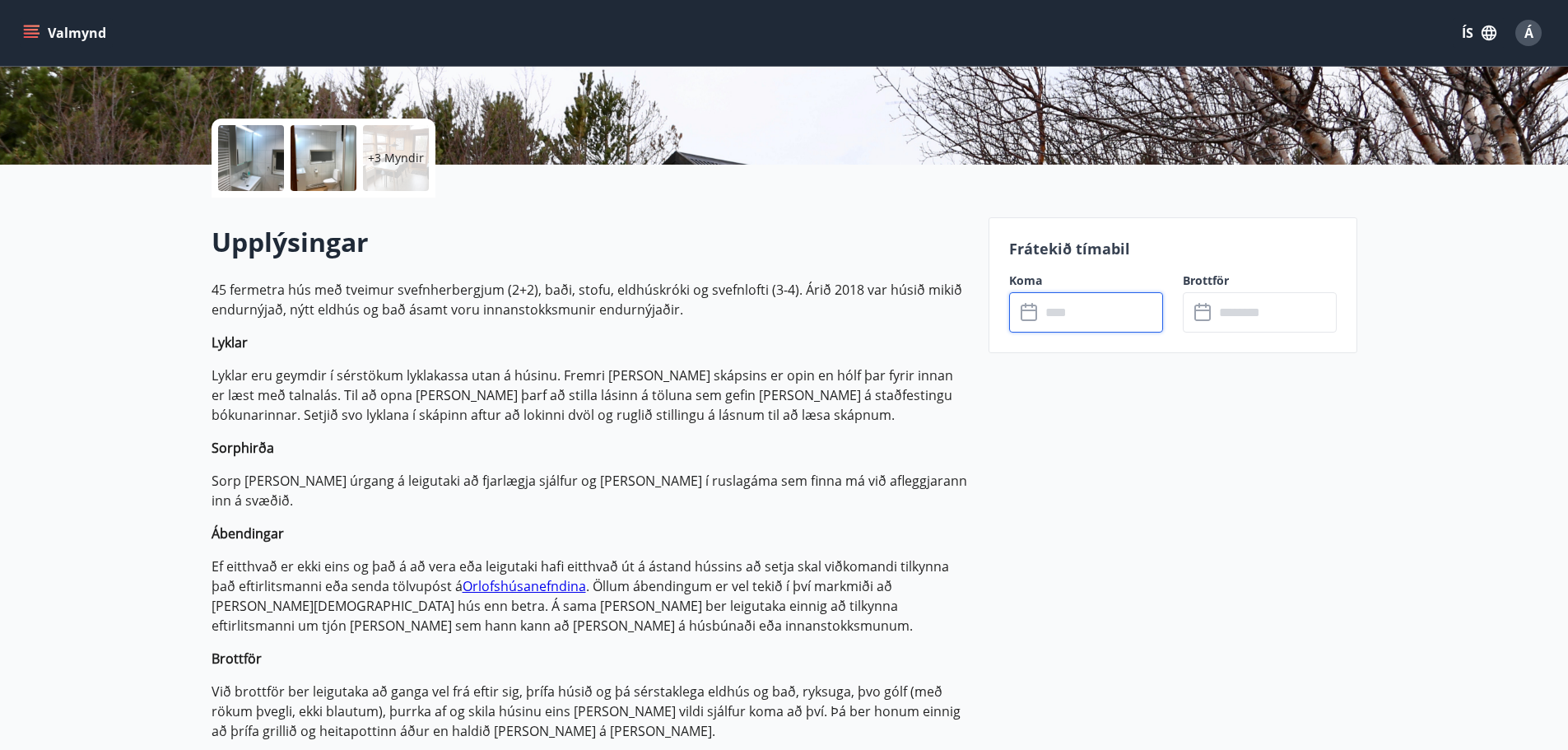
click at [1109, 306] on input "text" at bounding box center [1101, 312] width 123 height 40
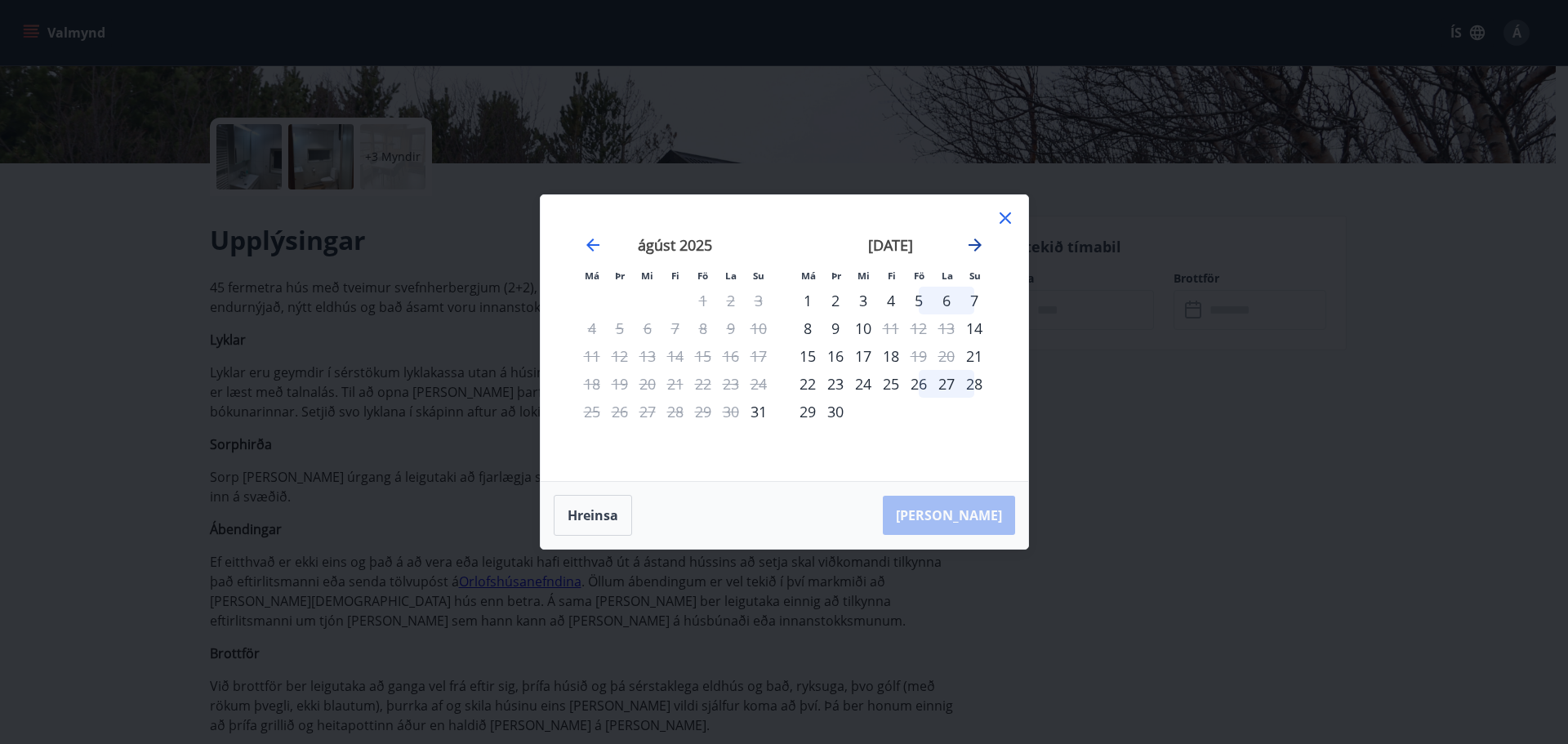
click at [969, 243] on icon "Move forward to switch to the next month." at bounding box center [975, 244] width 20 height 20
click at [916, 412] on div "31" at bounding box center [918, 411] width 27 height 27
click at [981, 240] on icon "Move forward to switch to the next month." at bounding box center [975, 244] width 20 height 20
click at [973, 302] on div "2" at bounding box center [974, 300] width 27 height 27
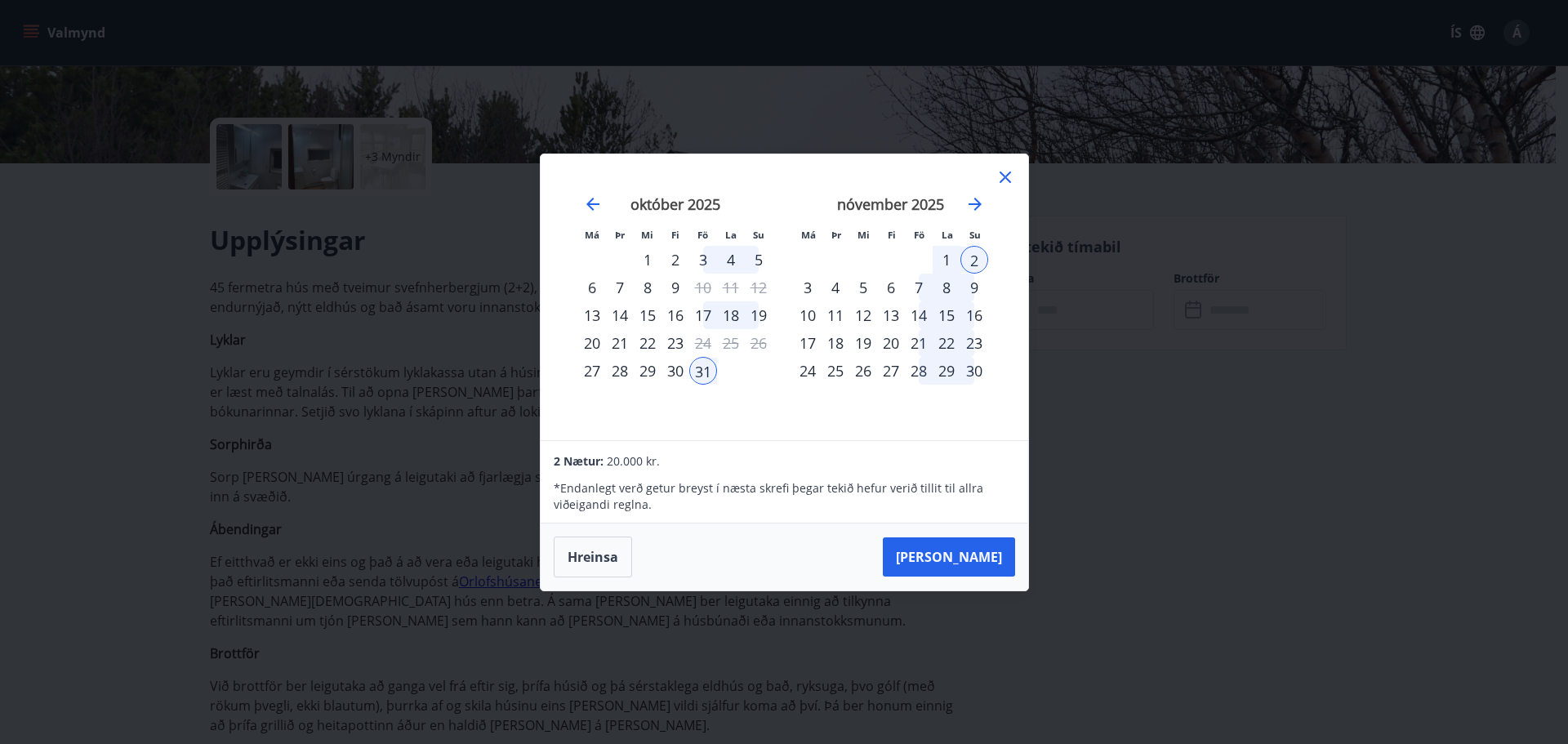
click at [1007, 171] on icon at bounding box center [1005, 177] width 20 height 20
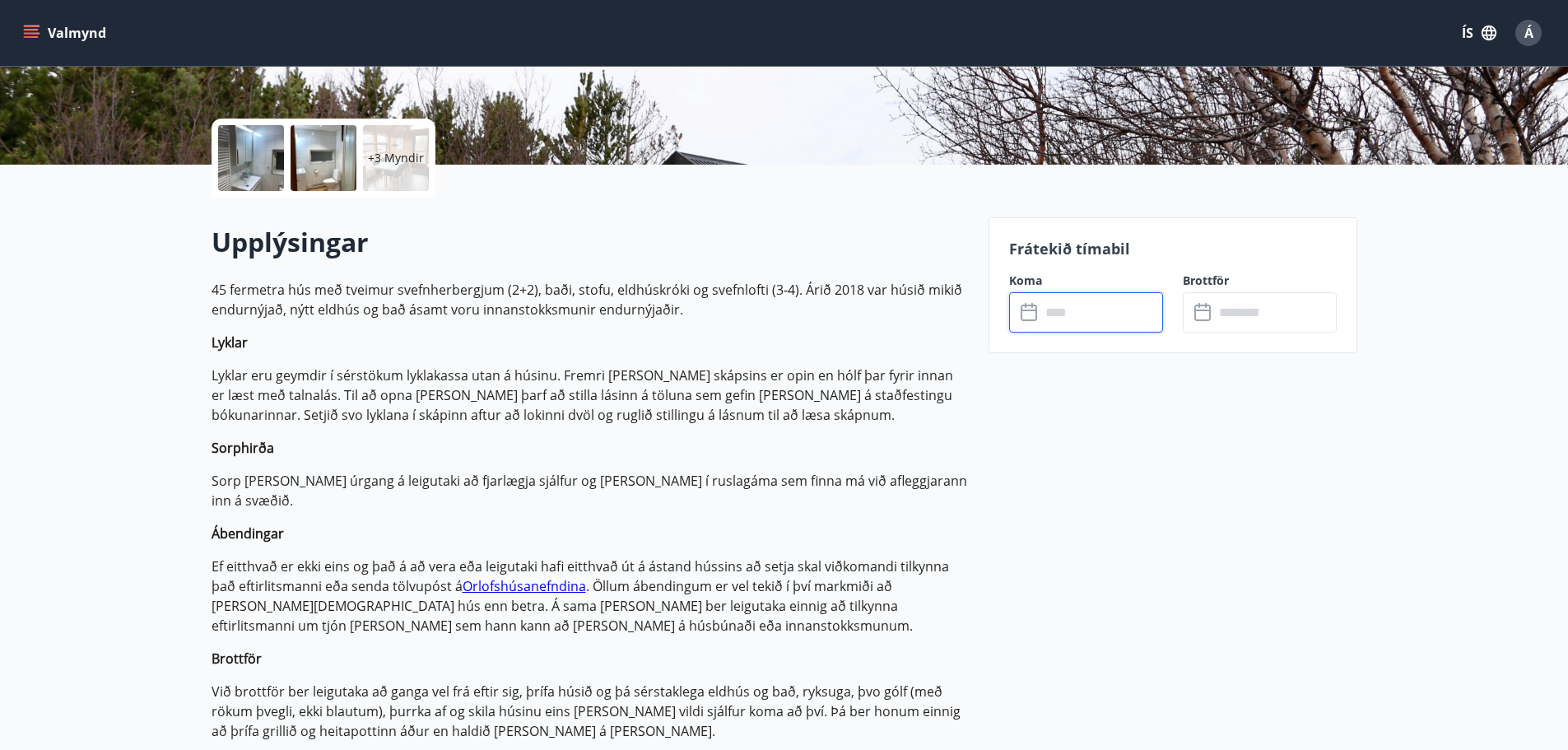
click at [1098, 317] on input "text" at bounding box center [1101, 312] width 123 height 40
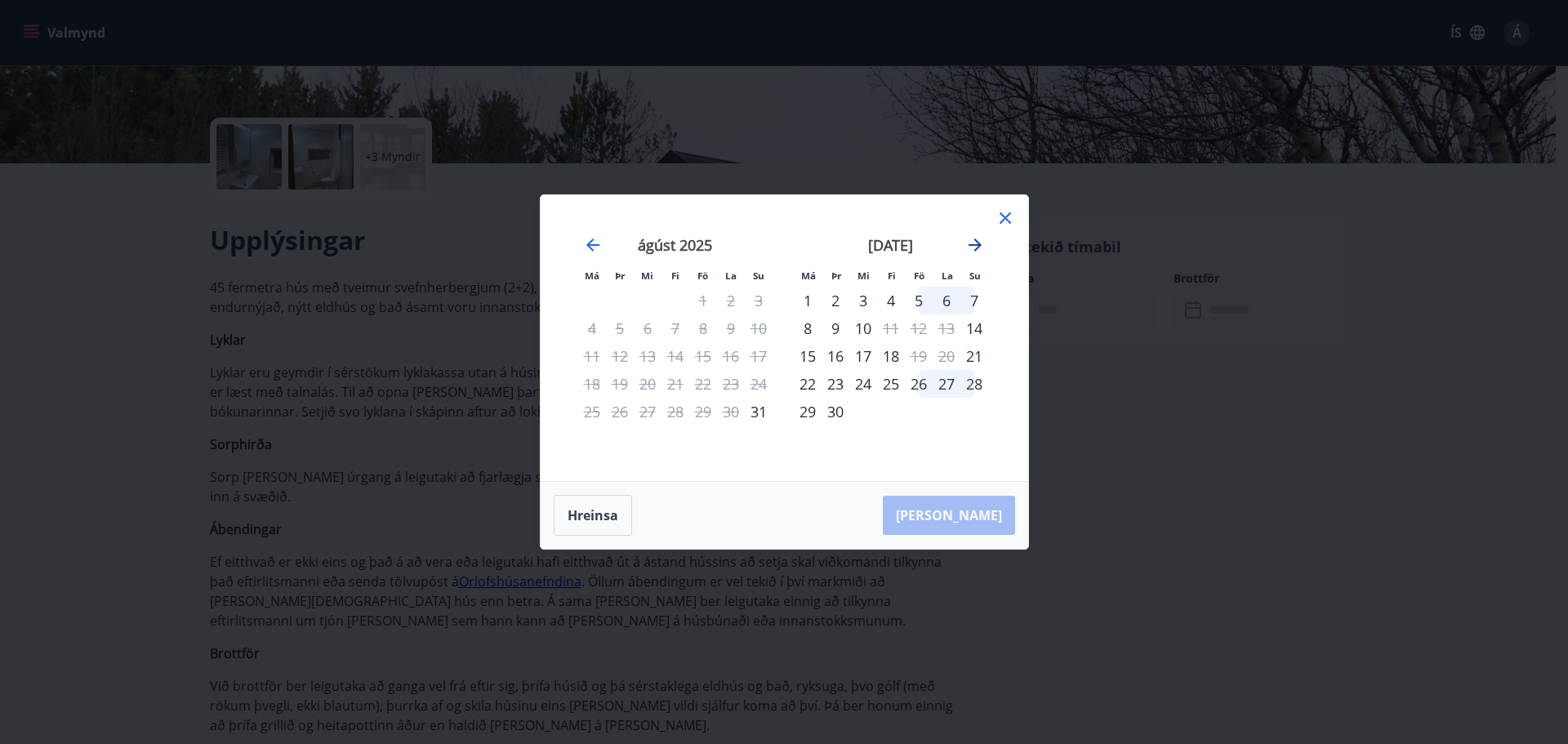
click at [970, 246] on icon "Move forward to switch to the next month." at bounding box center [975, 245] width 13 height 13
